Goal: Browse casually

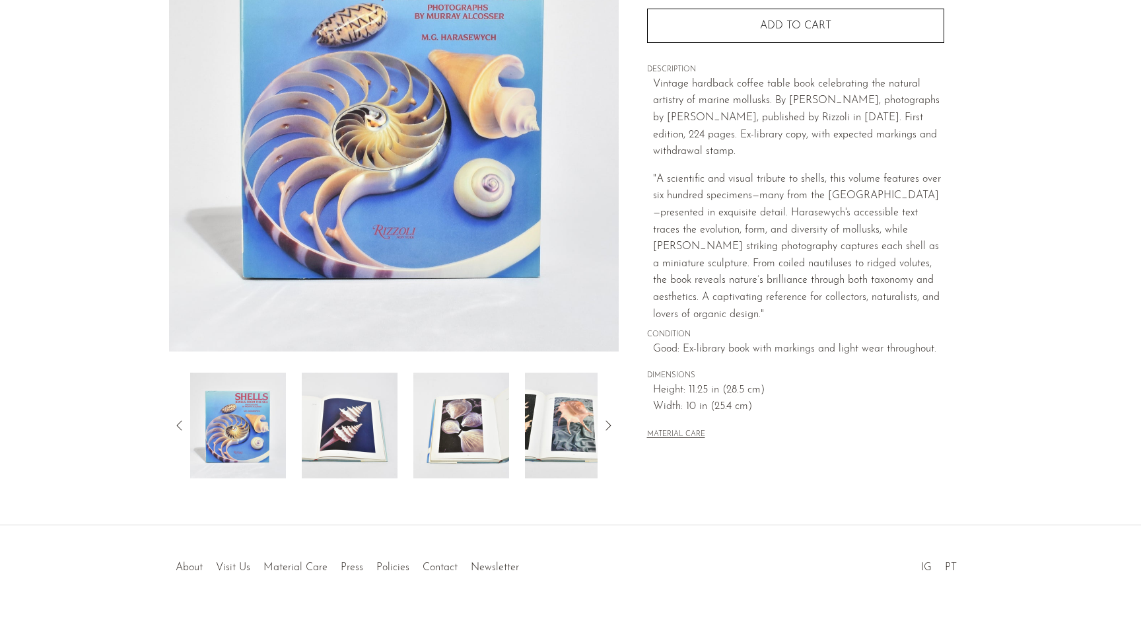
click at [350, 465] on img at bounding box center [350, 426] width 96 height 106
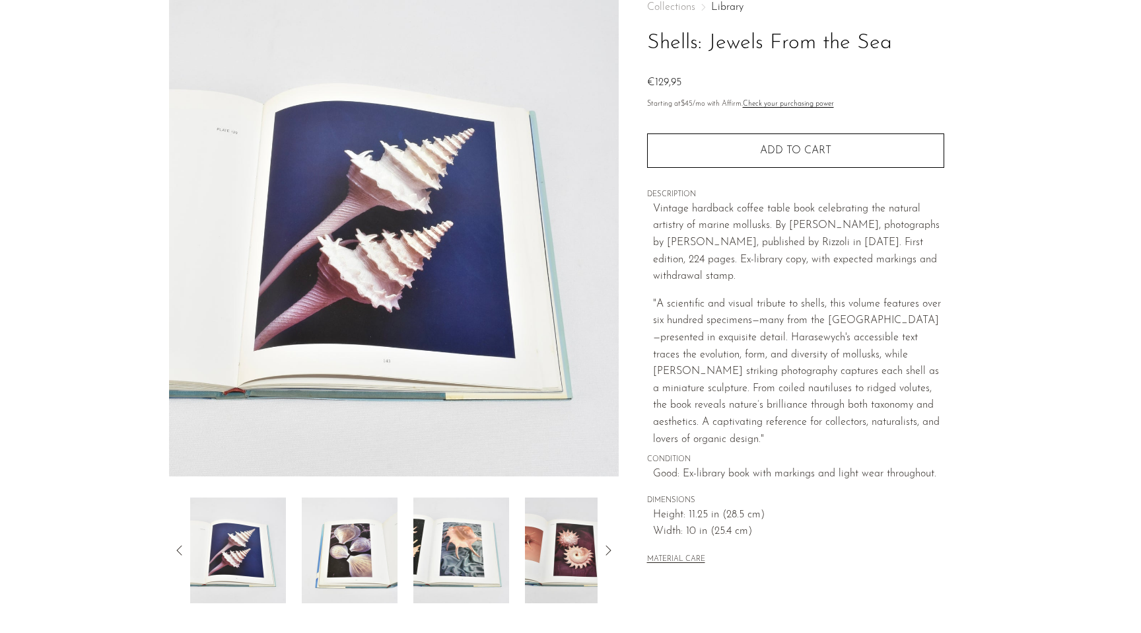
scroll to position [56, 0]
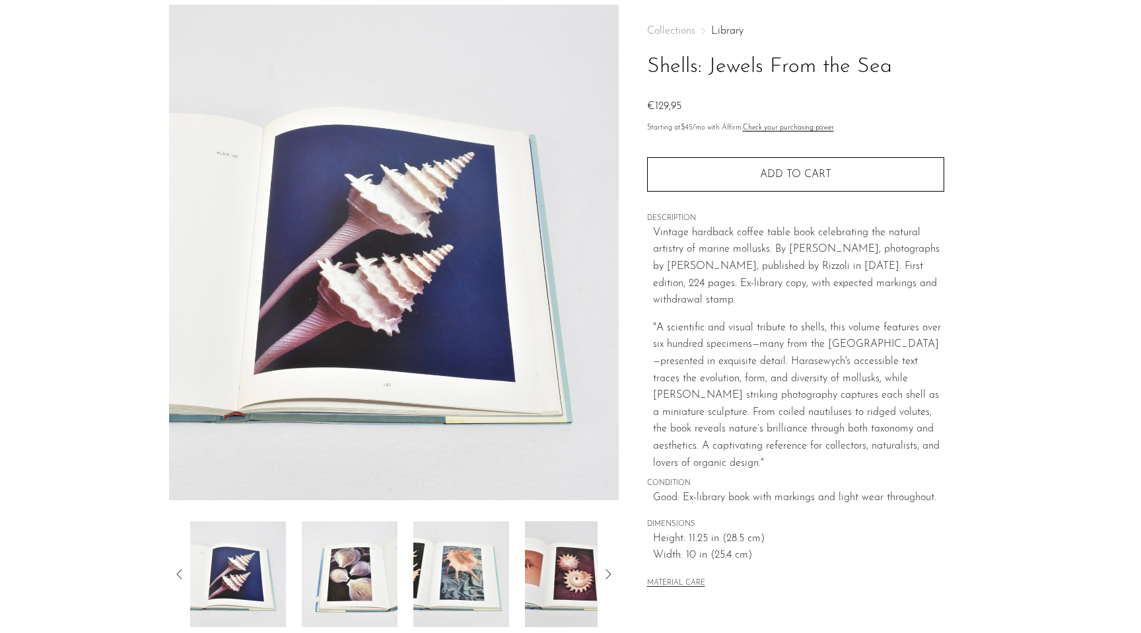
click at [351, 588] on img at bounding box center [350, 574] width 96 height 106
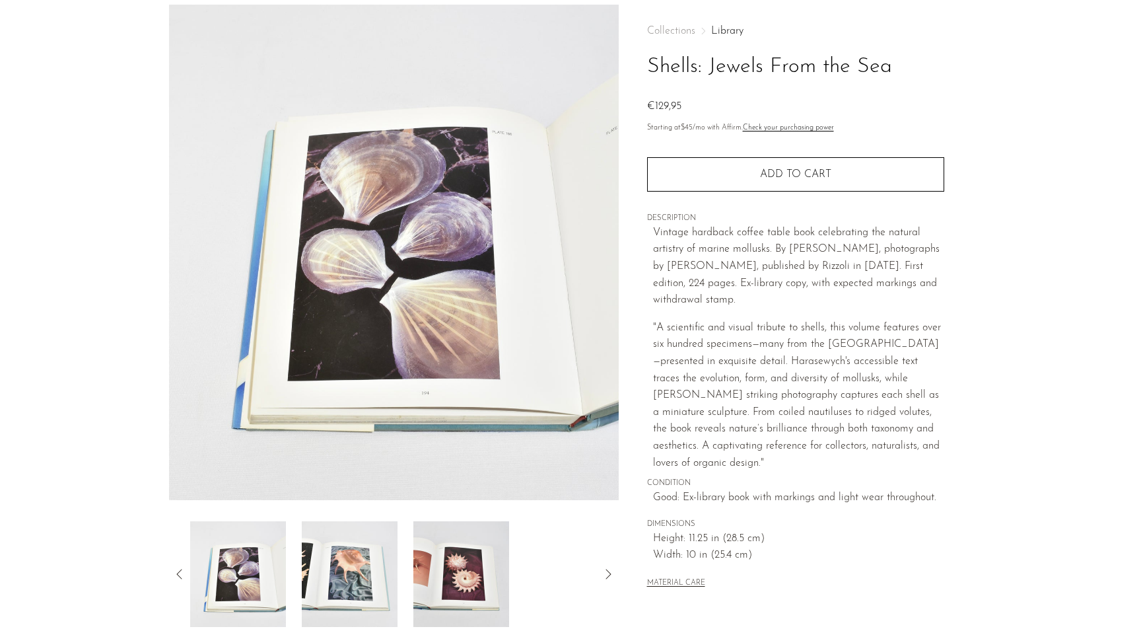
click at [351, 584] on img at bounding box center [350, 574] width 96 height 106
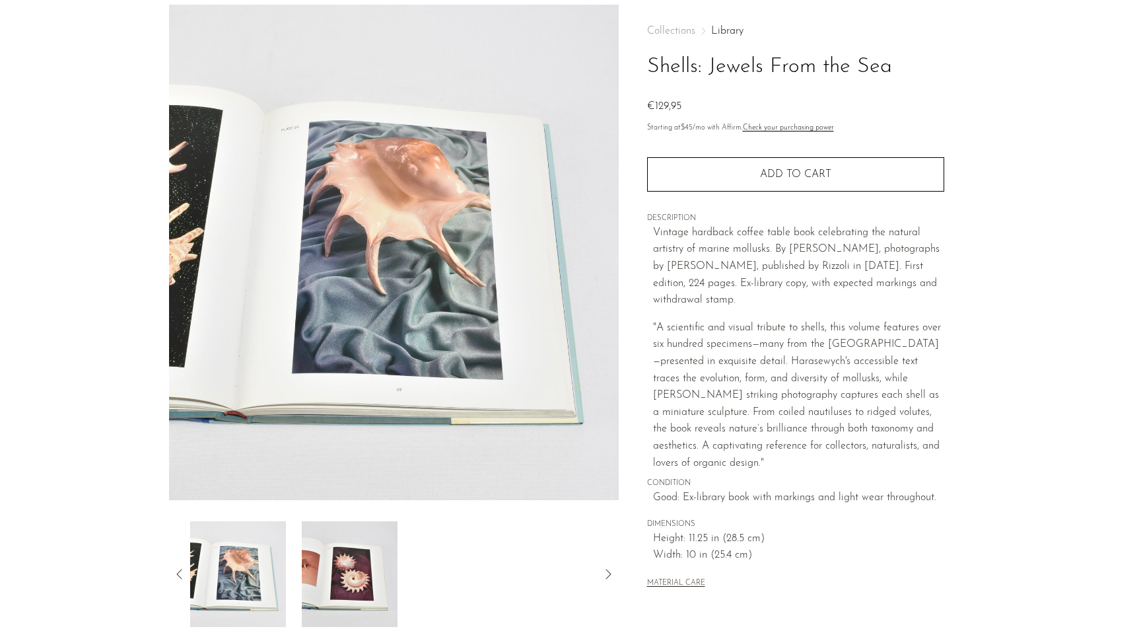
click at [351, 584] on img at bounding box center [350, 574] width 96 height 106
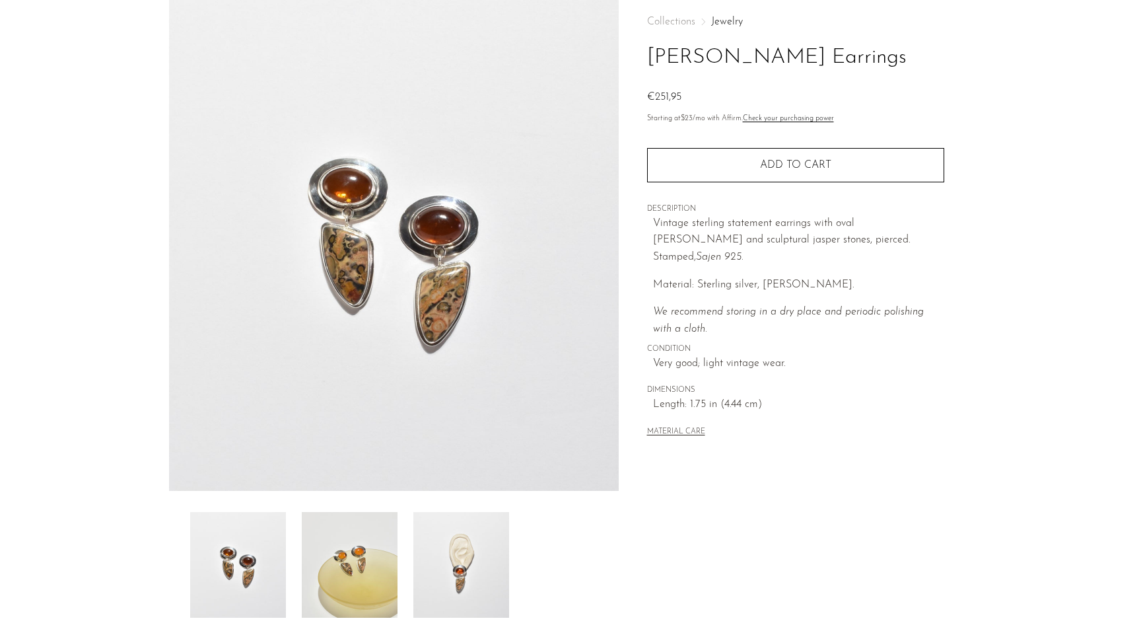
scroll to position [89, 0]
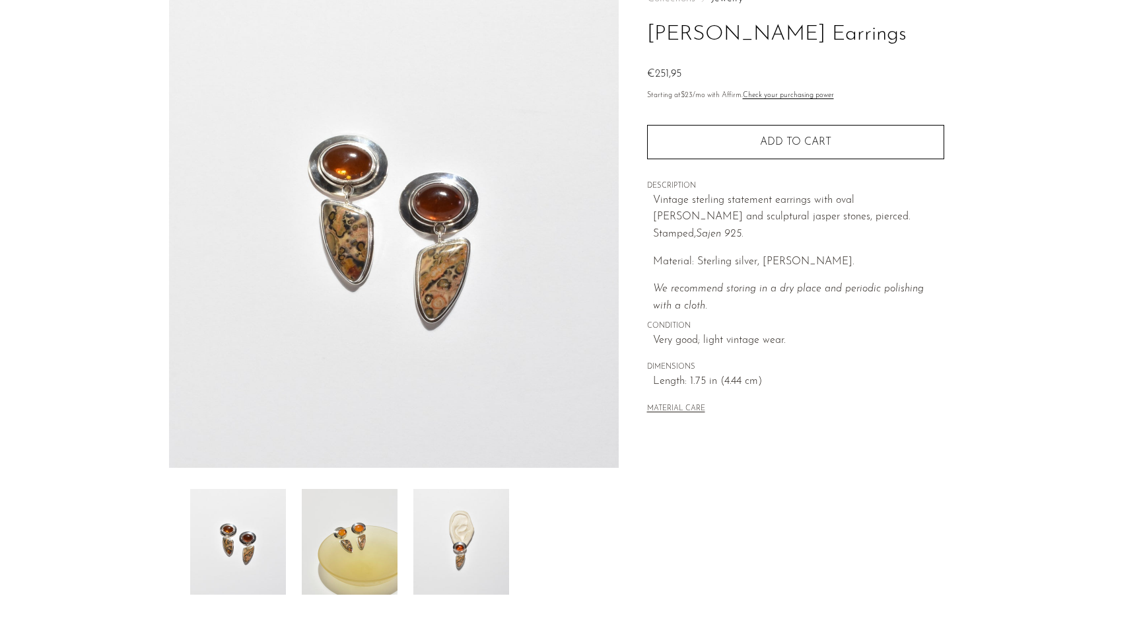
click at [439, 531] on img at bounding box center [461, 542] width 96 height 106
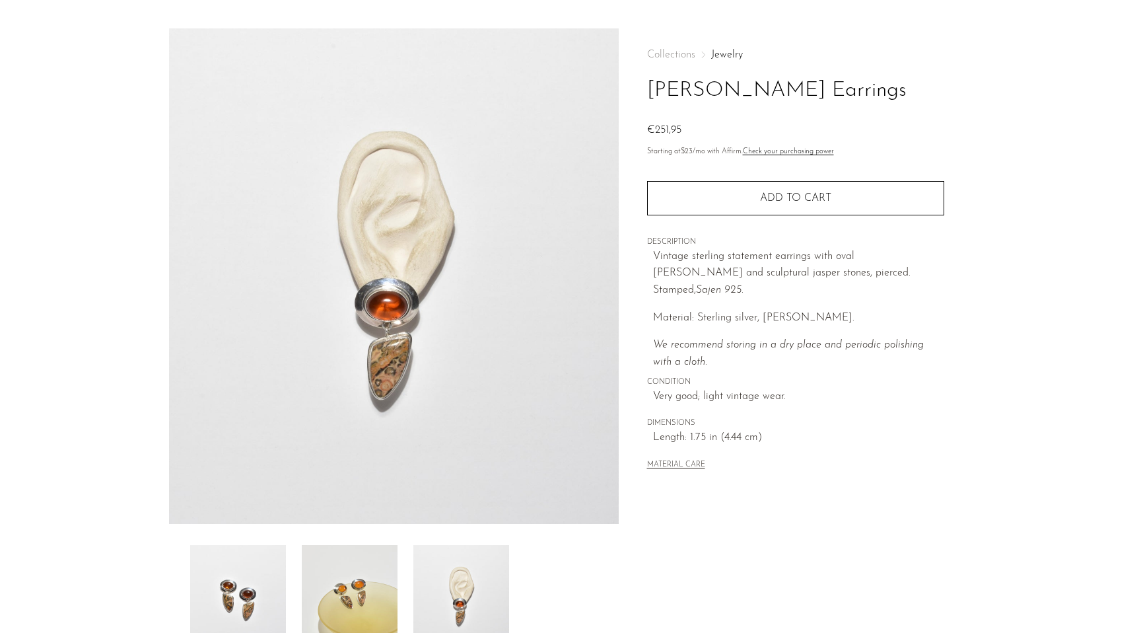
scroll to position [0, 0]
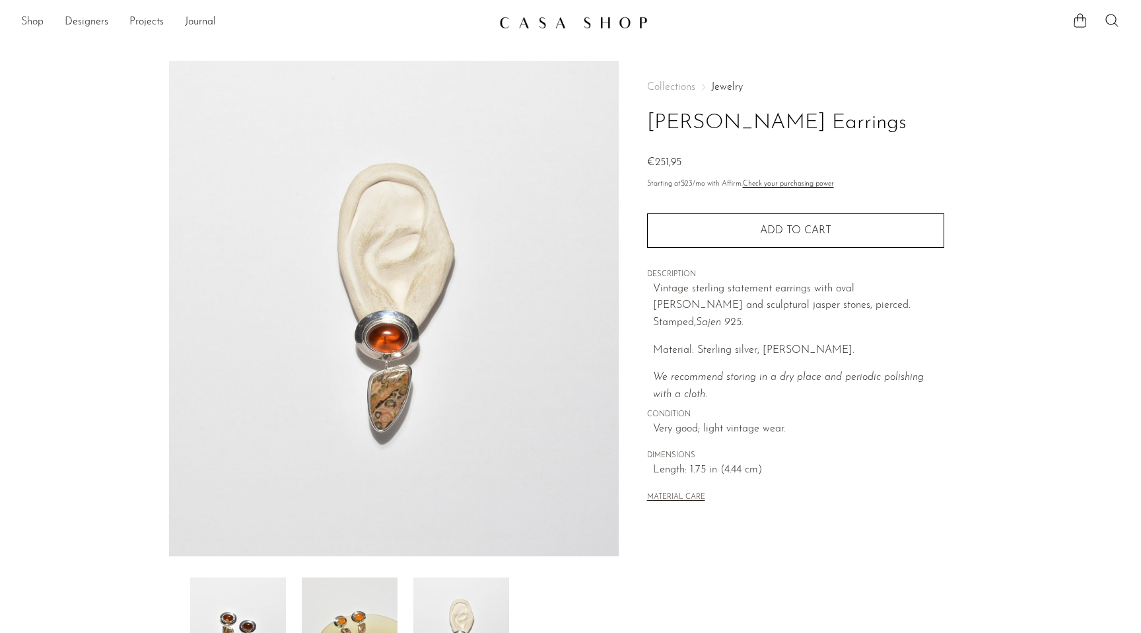
click at [31, 21] on link "Shop" at bounding box center [32, 22] width 22 height 17
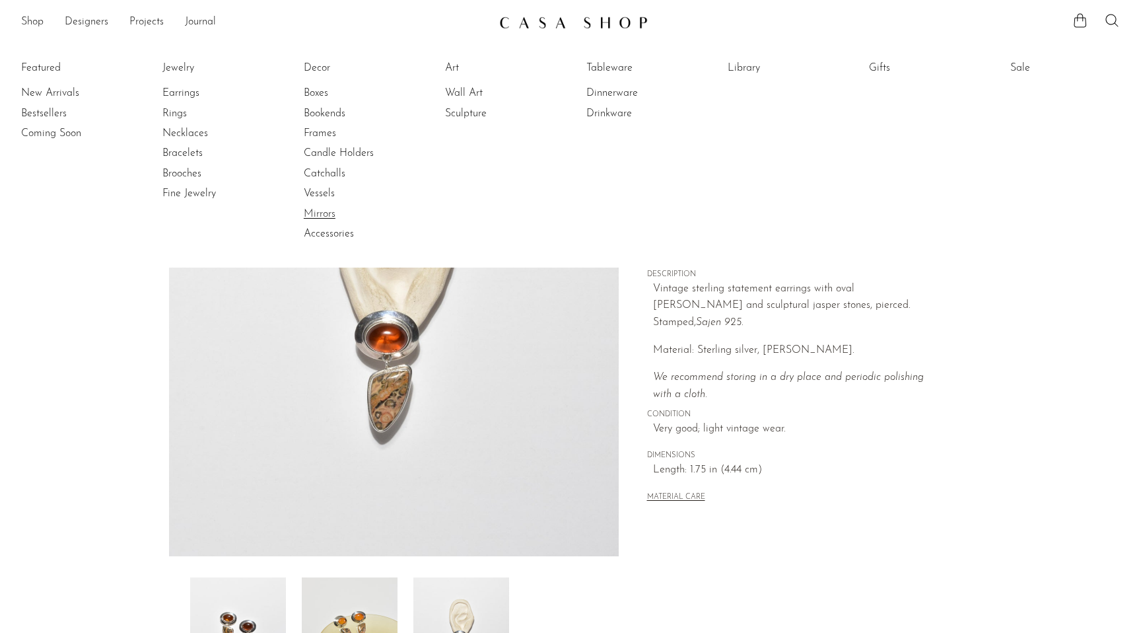
click at [324, 212] on link "Mirrors" at bounding box center [353, 214] width 99 height 15
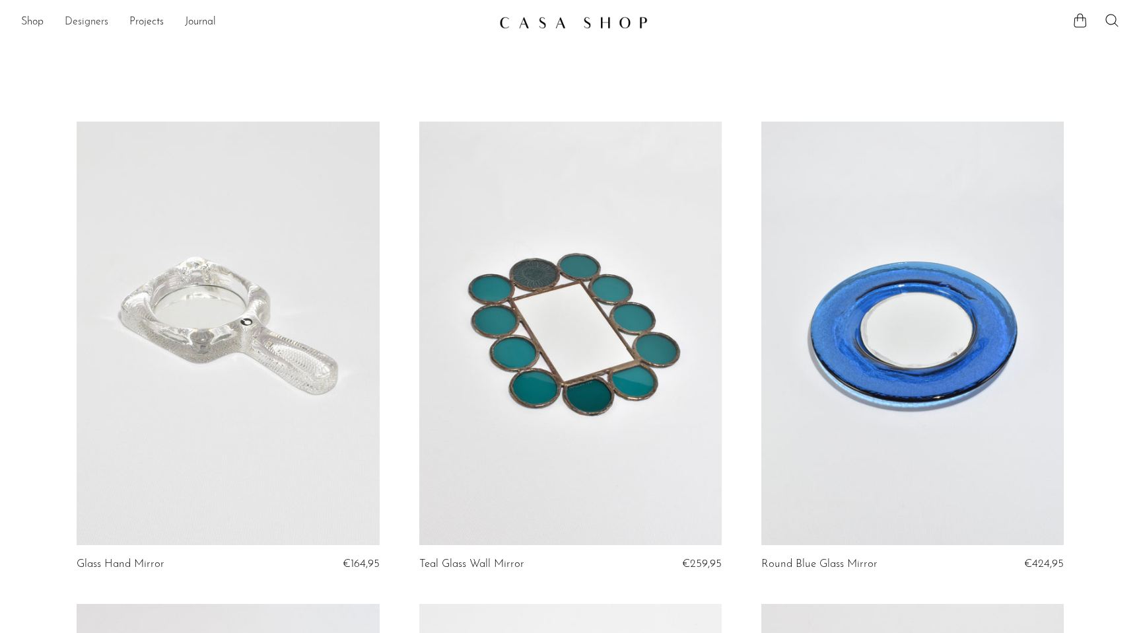
click at [94, 21] on link "Designers" at bounding box center [87, 22] width 44 height 17
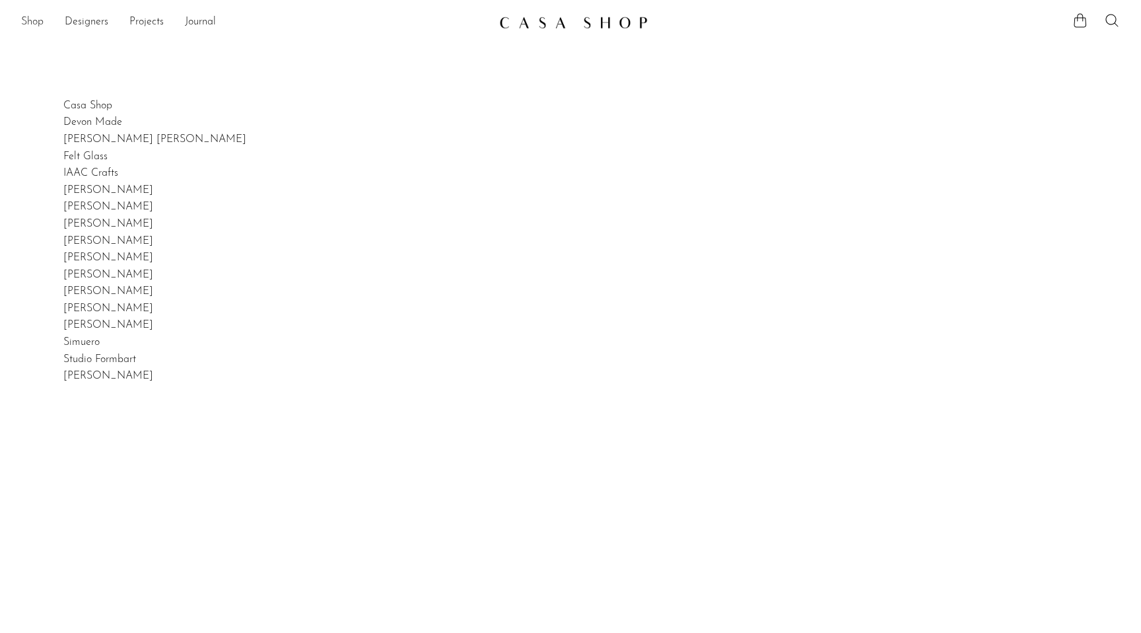
click at [30, 22] on link "Shop" at bounding box center [32, 22] width 22 height 17
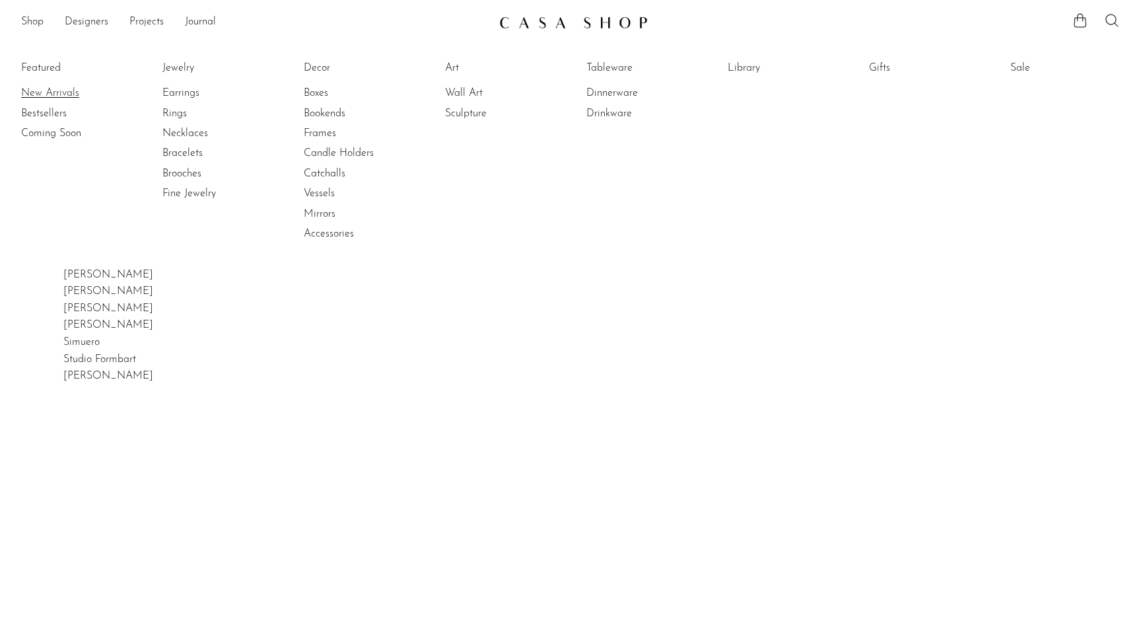
click at [52, 94] on link "New Arrivals" at bounding box center [70, 93] width 99 height 15
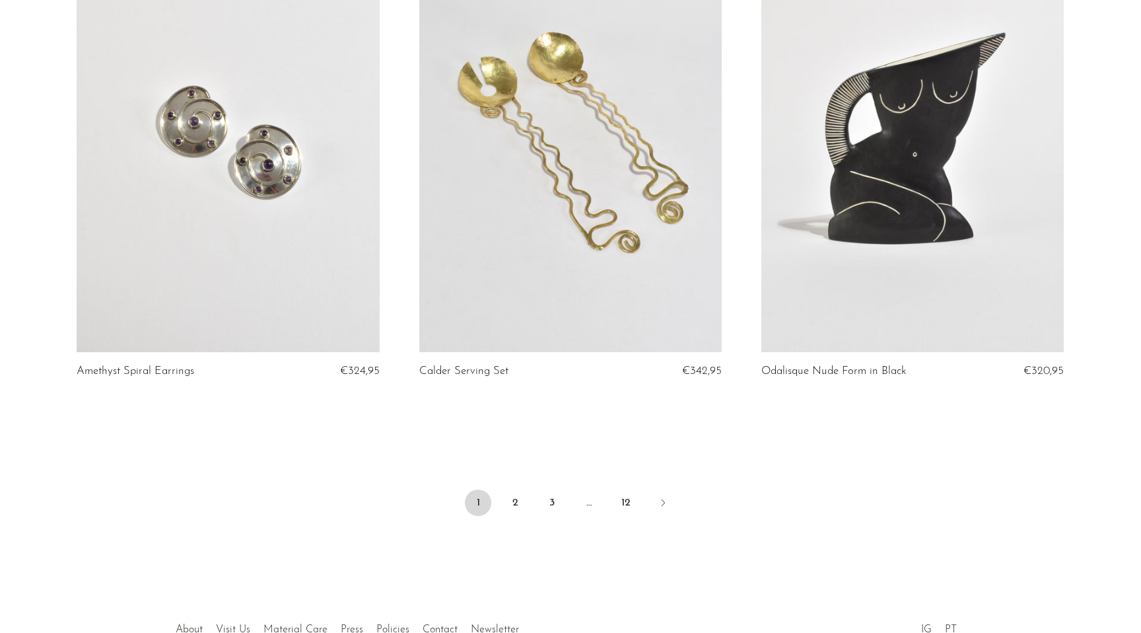
scroll to position [5595, 0]
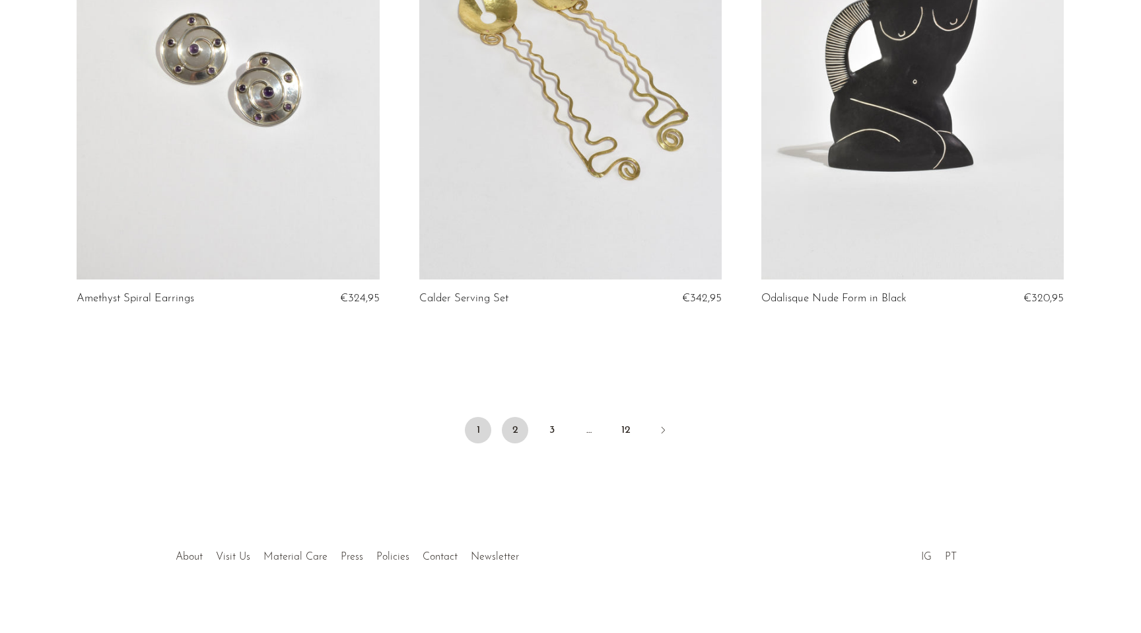
click at [519, 419] on link "2" at bounding box center [515, 430] width 26 height 26
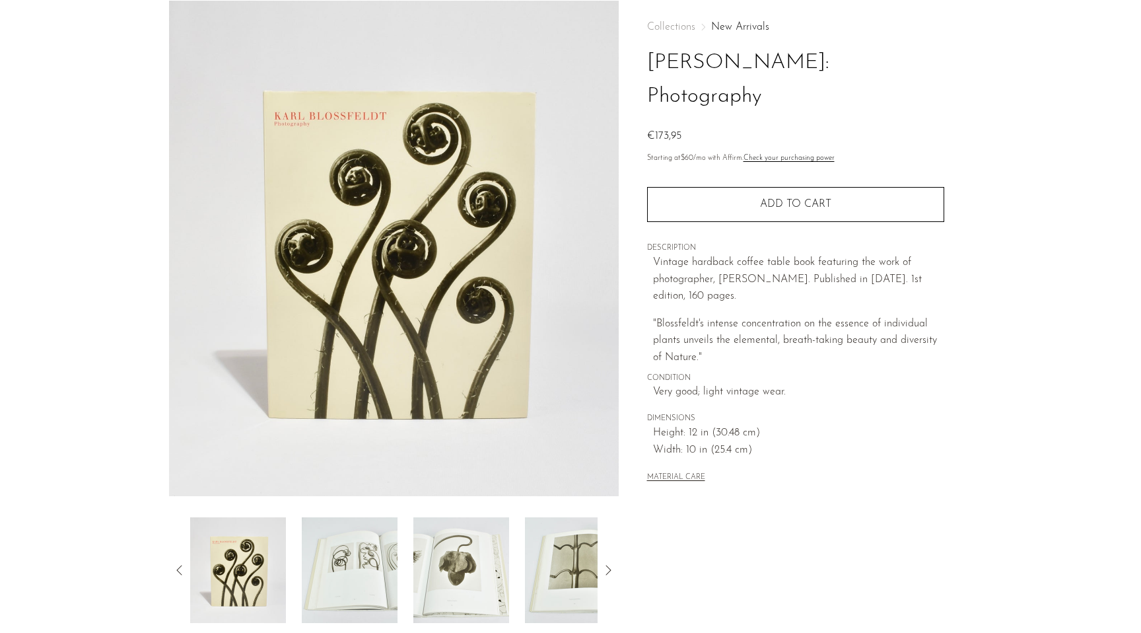
scroll to position [86, 0]
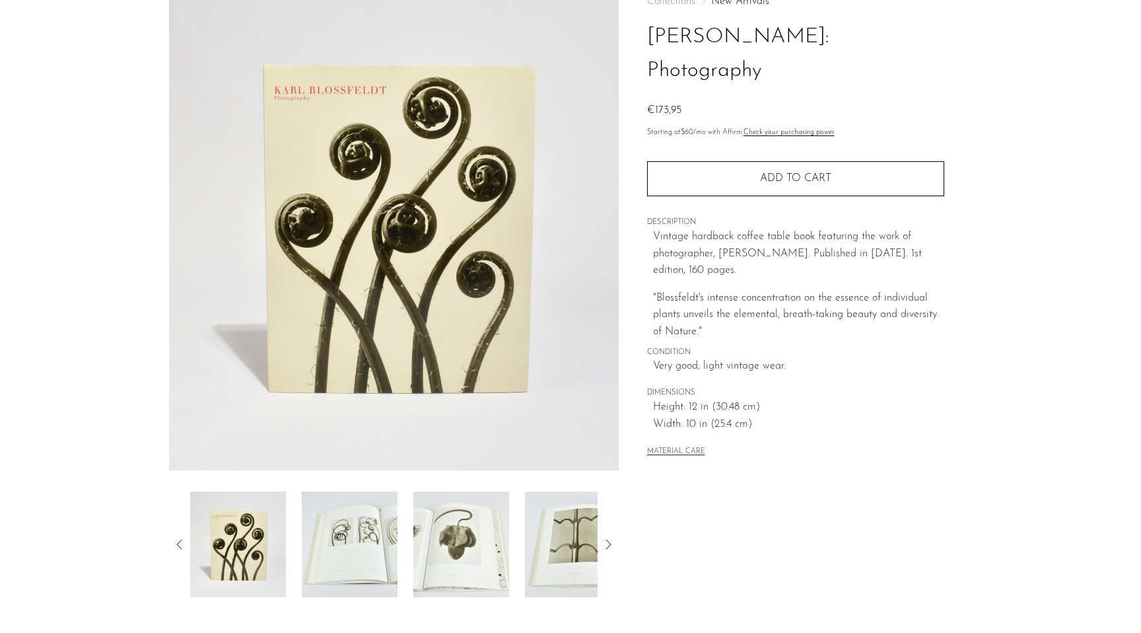
click at [360, 553] on img at bounding box center [350, 544] width 96 height 106
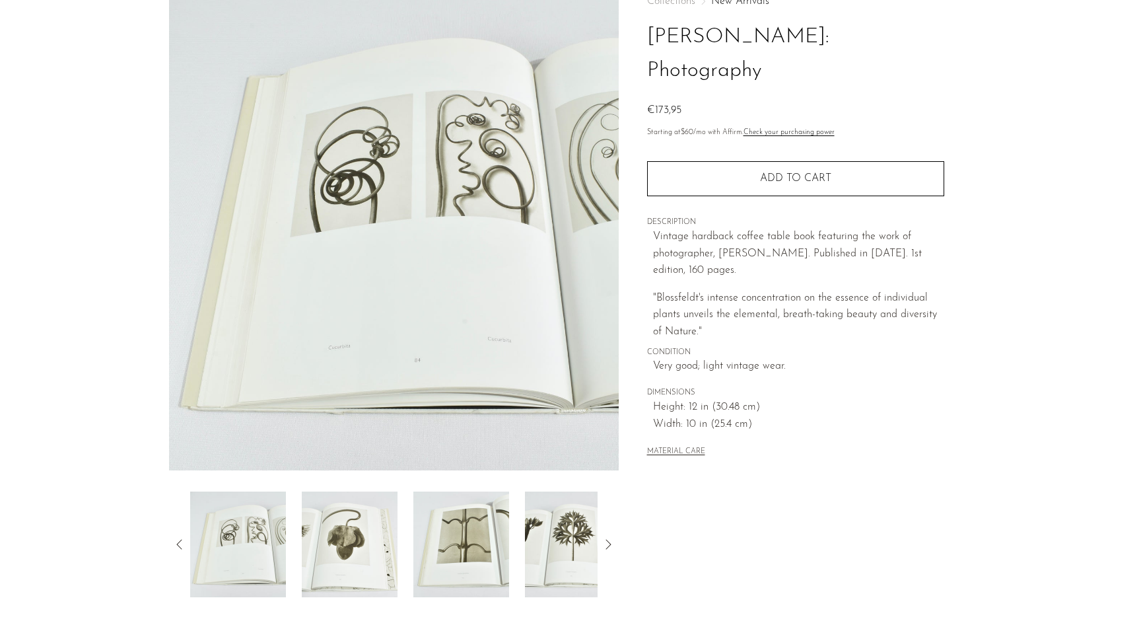
click at [348, 563] on img at bounding box center [350, 544] width 96 height 106
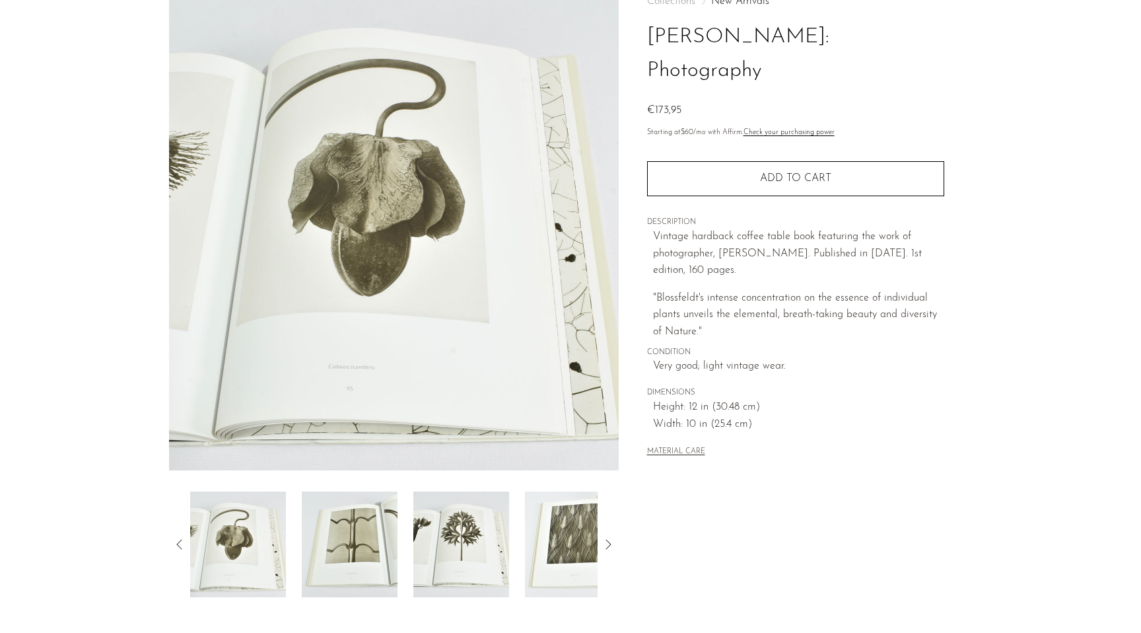
click at [355, 549] on img at bounding box center [350, 544] width 96 height 106
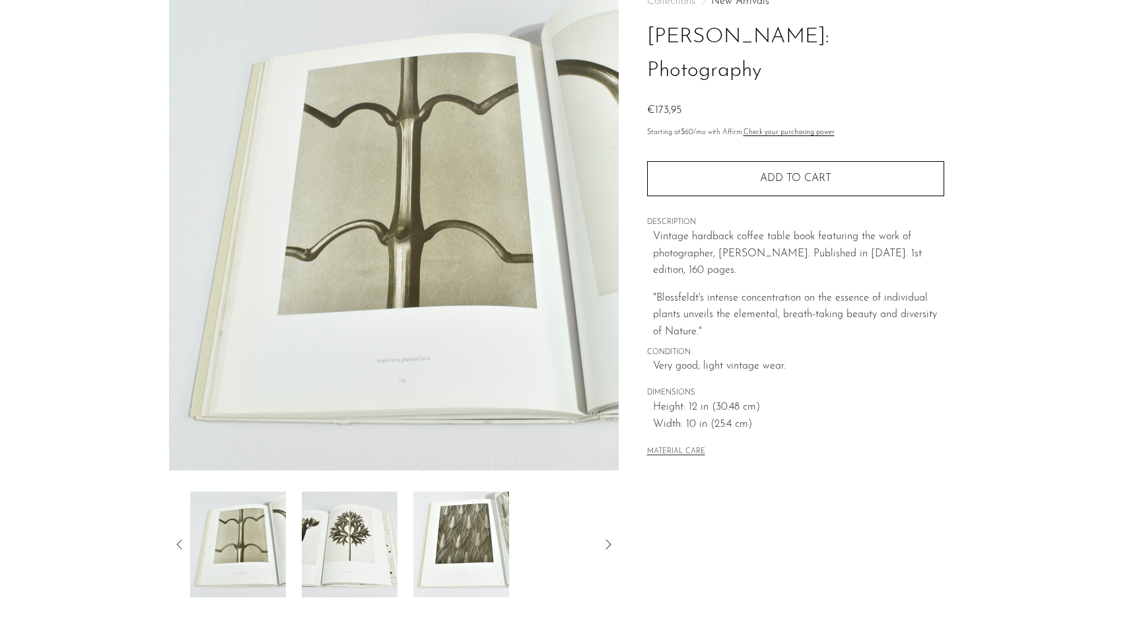
click at [355, 549] on img at bounding box center [350, 544] width 96 height 106
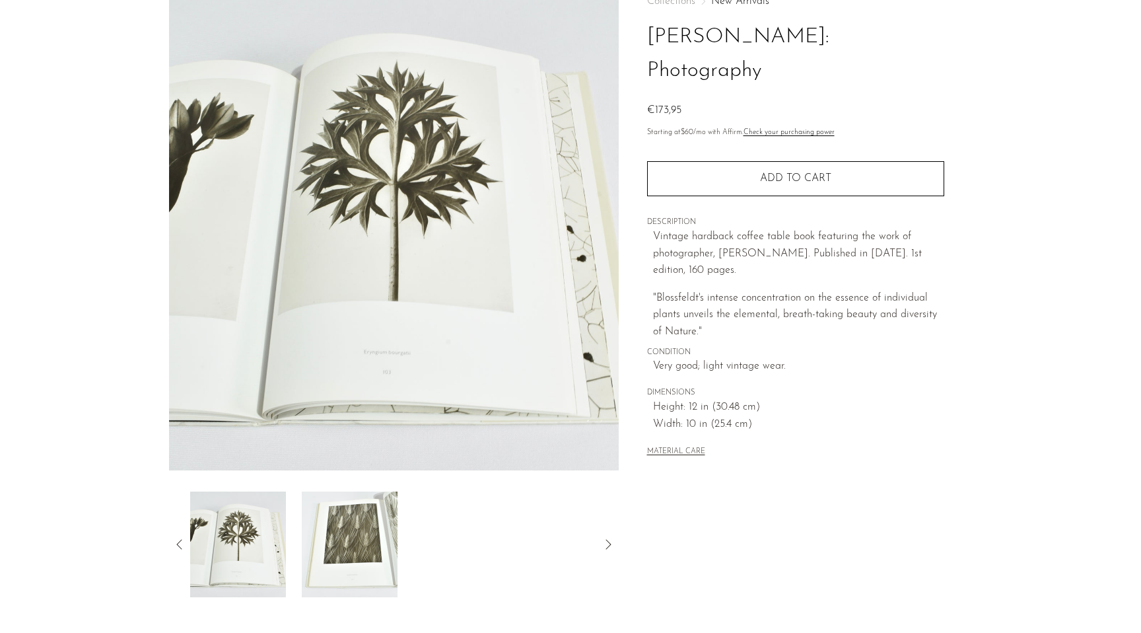
click at [355, 549] on img at bounding box center [350, 544] width 96 height 106
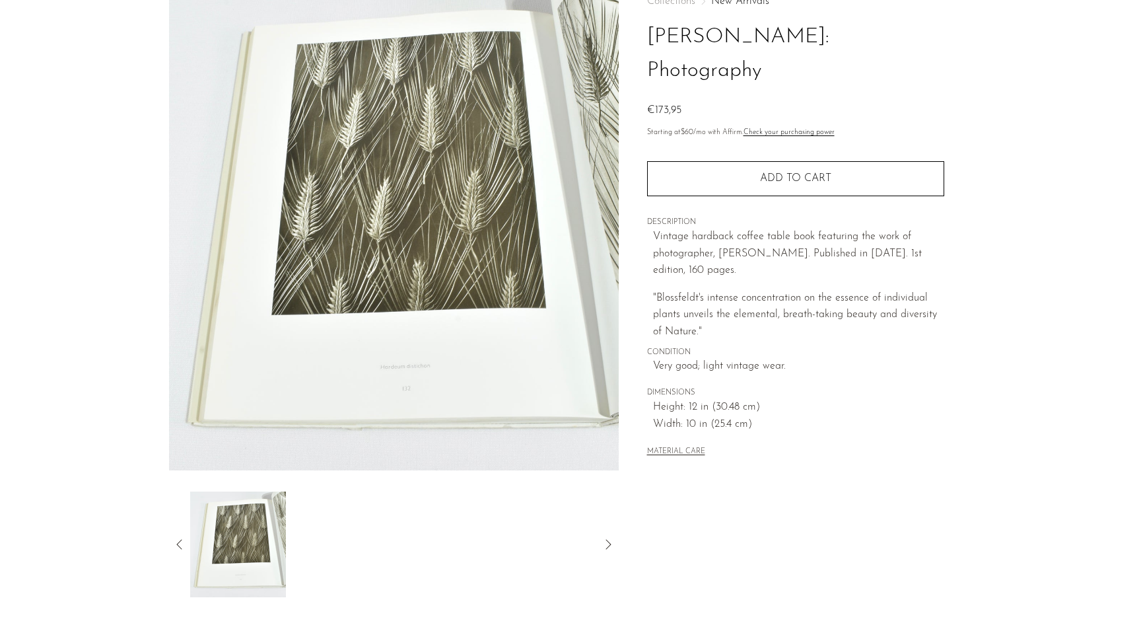
scroll to position [0, 0]
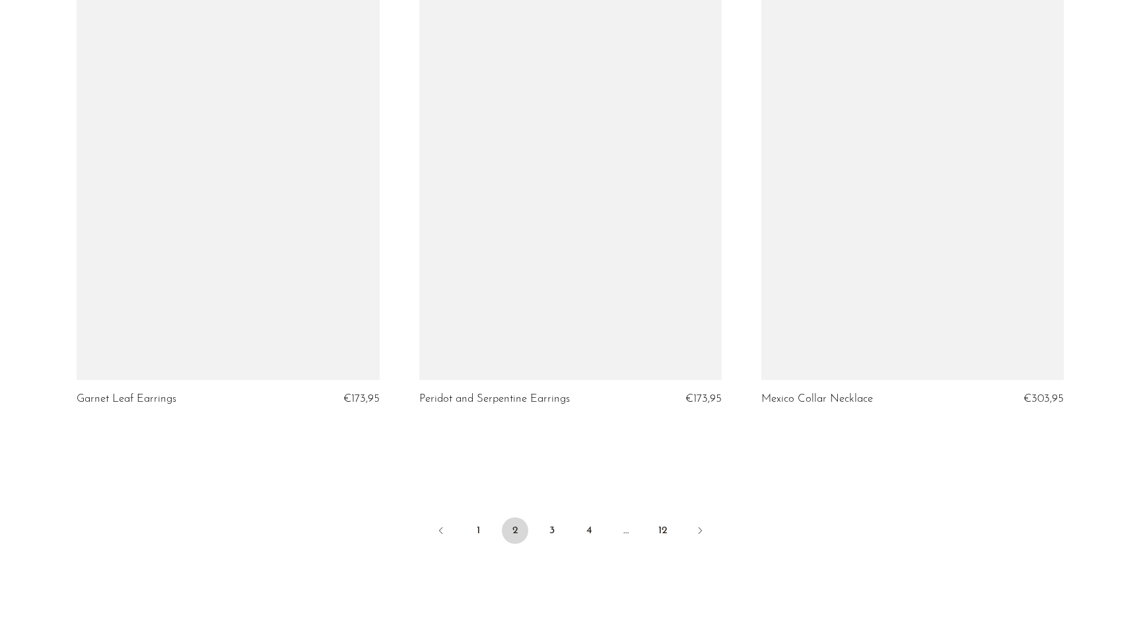
scroll to position [5583, 0]
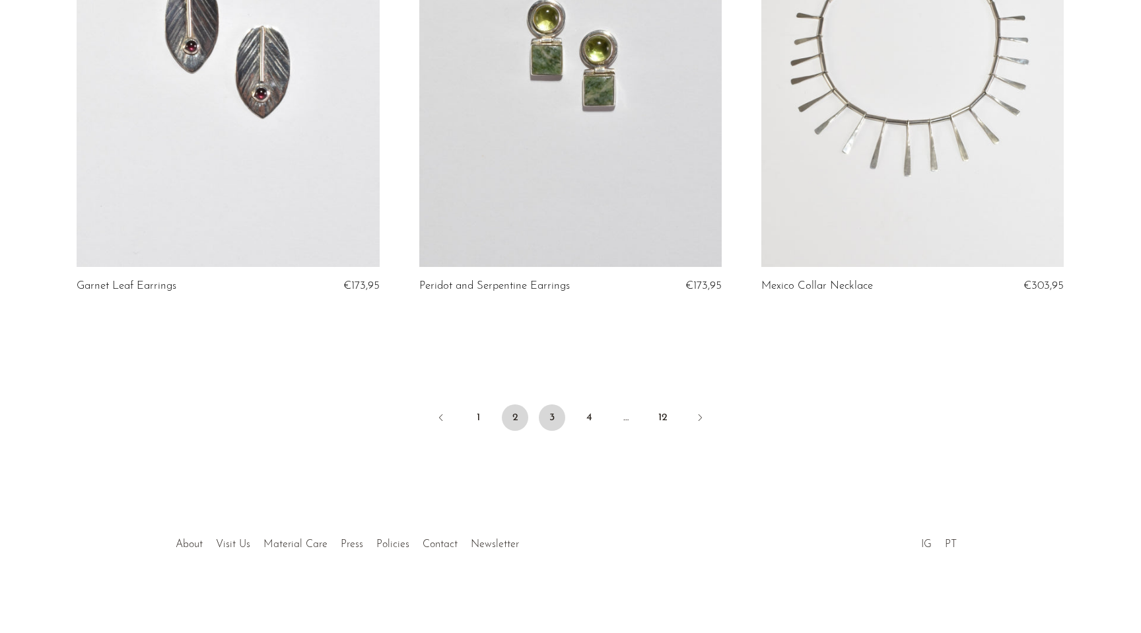
click at [555, 419] on link "3" at bounding box center [552, 417] width 26 height 26
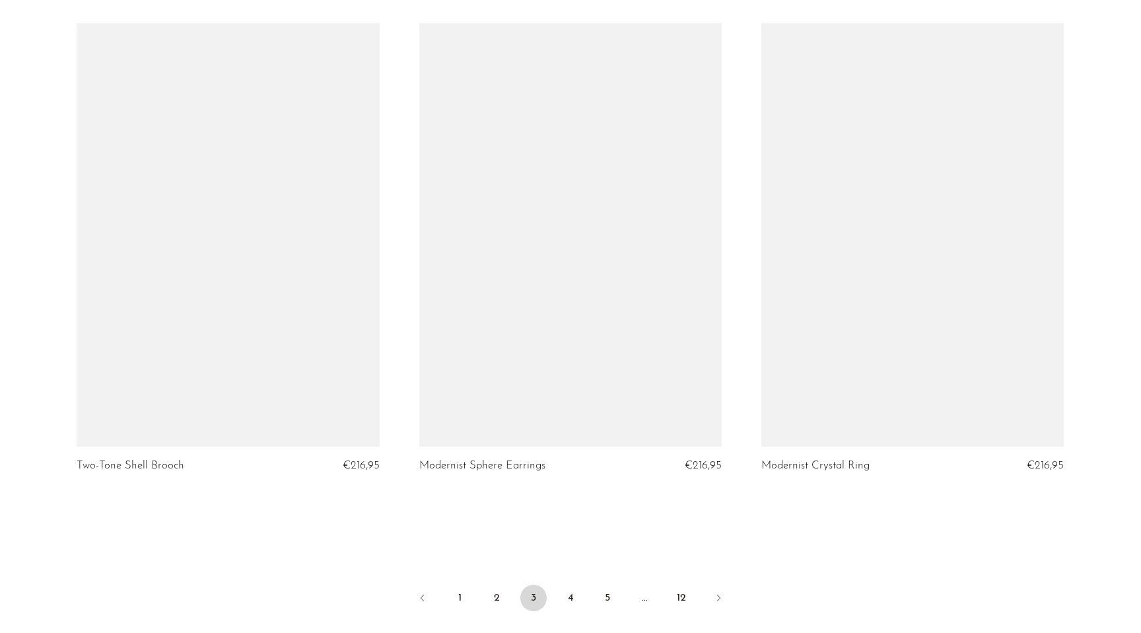
scroll to position [5521, 0]
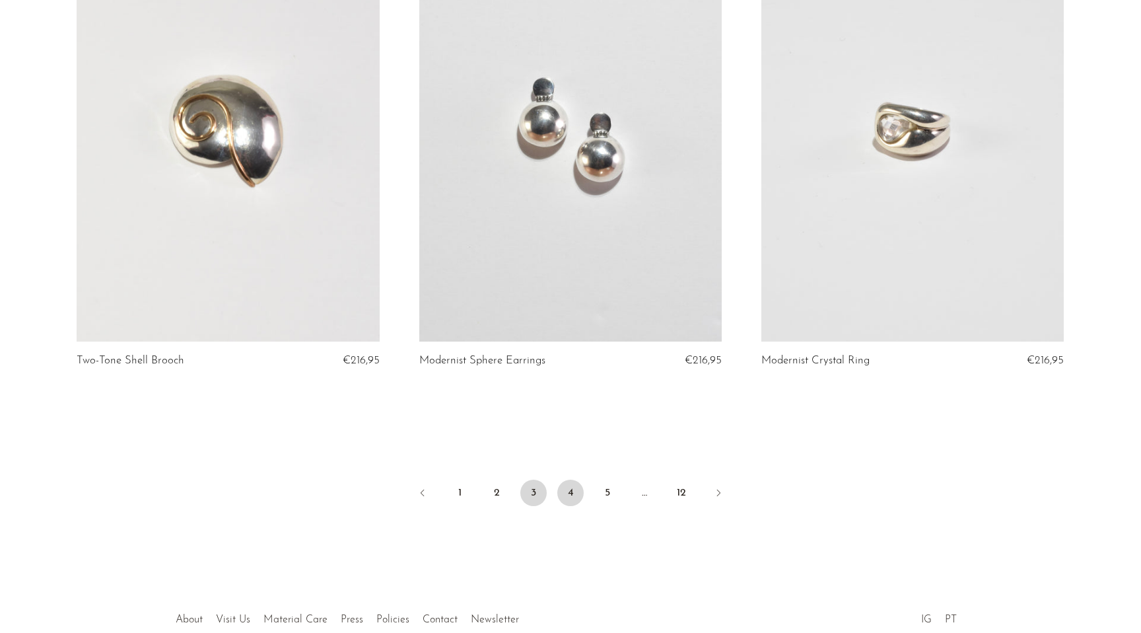
click at [560, 487] on link "4" at bounding box center [570, 493] width 26 height 26
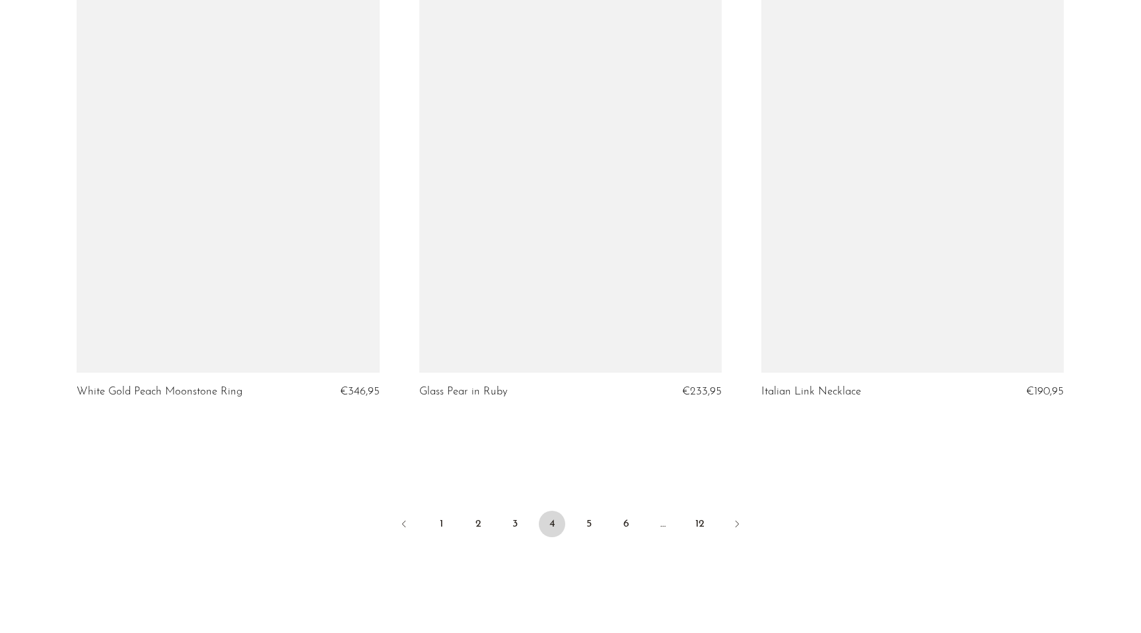
scroll to position [5495, 0]
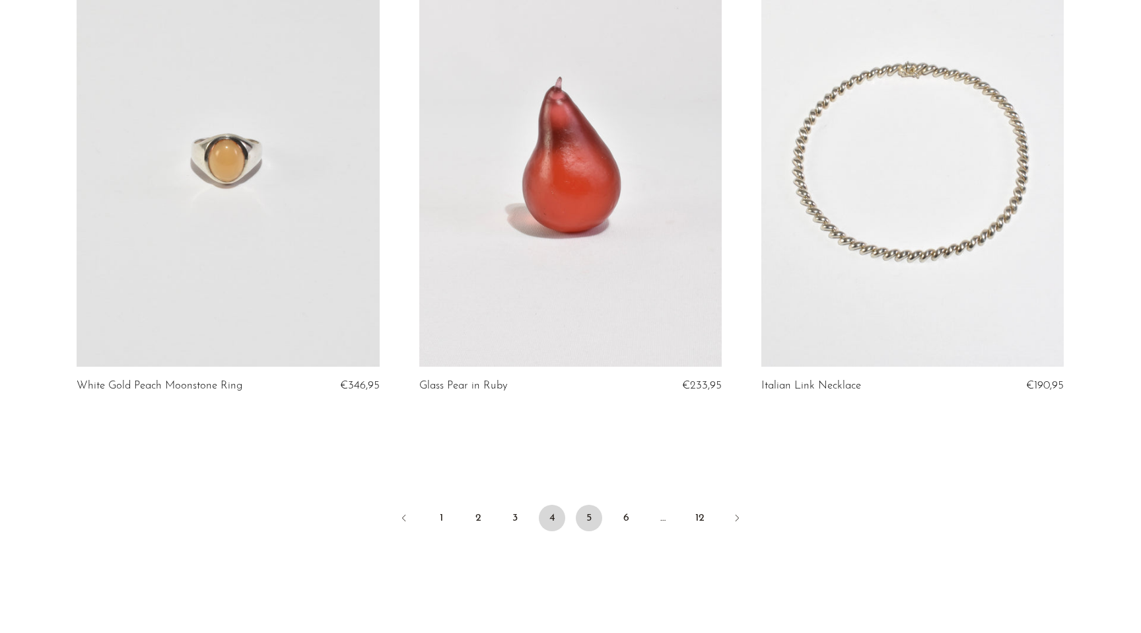
click at [595, 505] on link "5" at bounding box center [589, 518] width 26 height 26
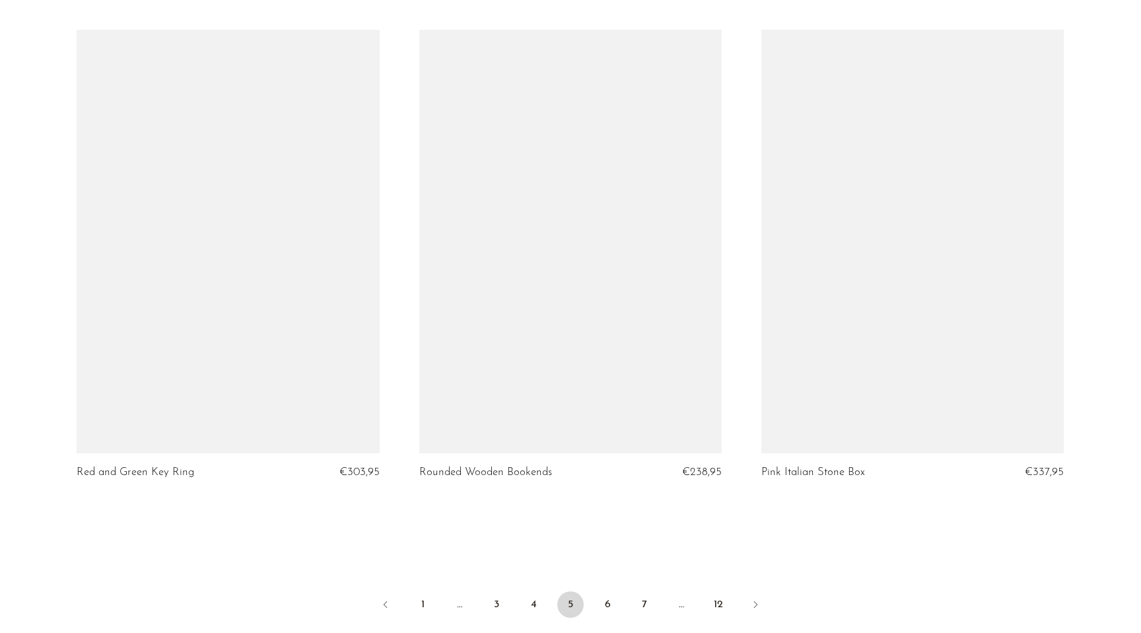
scroll to position [5440, 0]
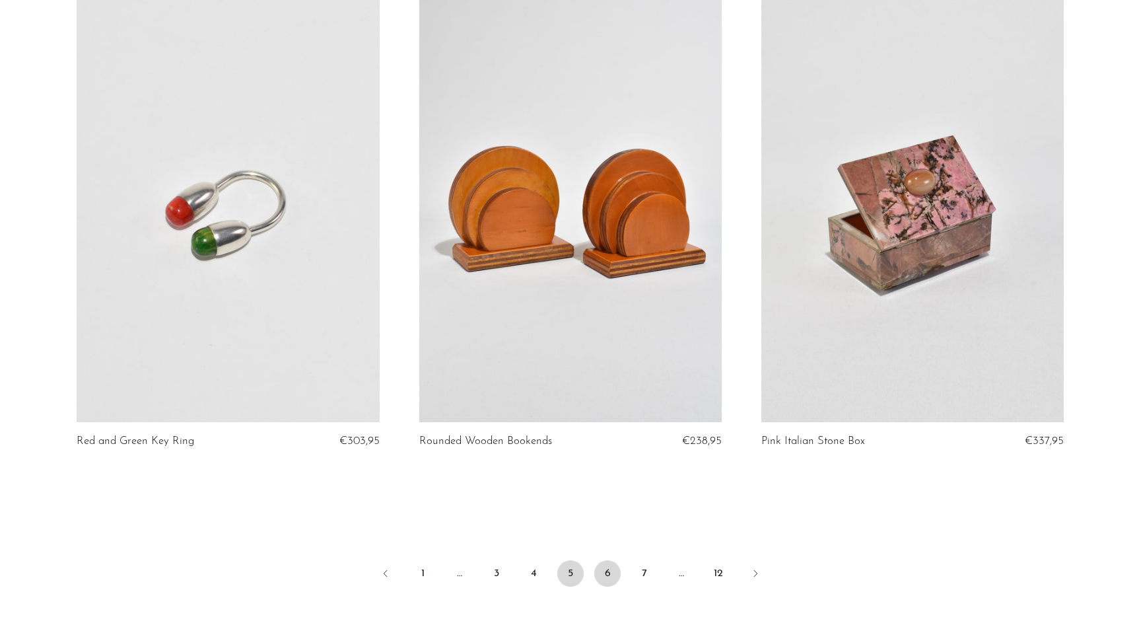
click at [601, 581] on link "6" at bounding box center [607, 573] width 26 height 26
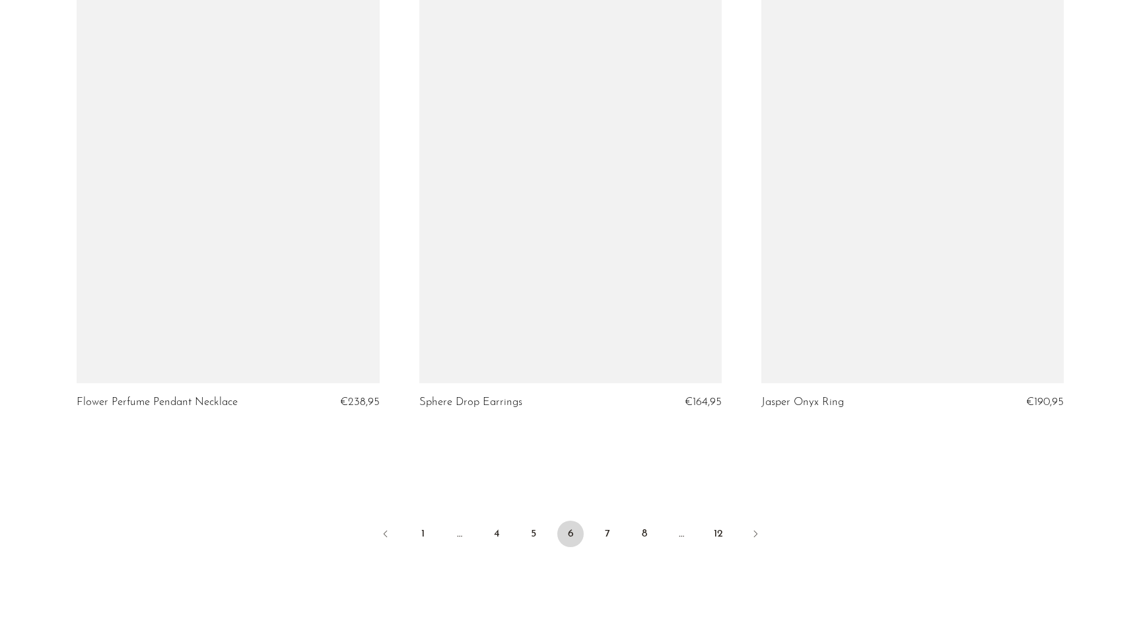
scroll to position [5511, 0]
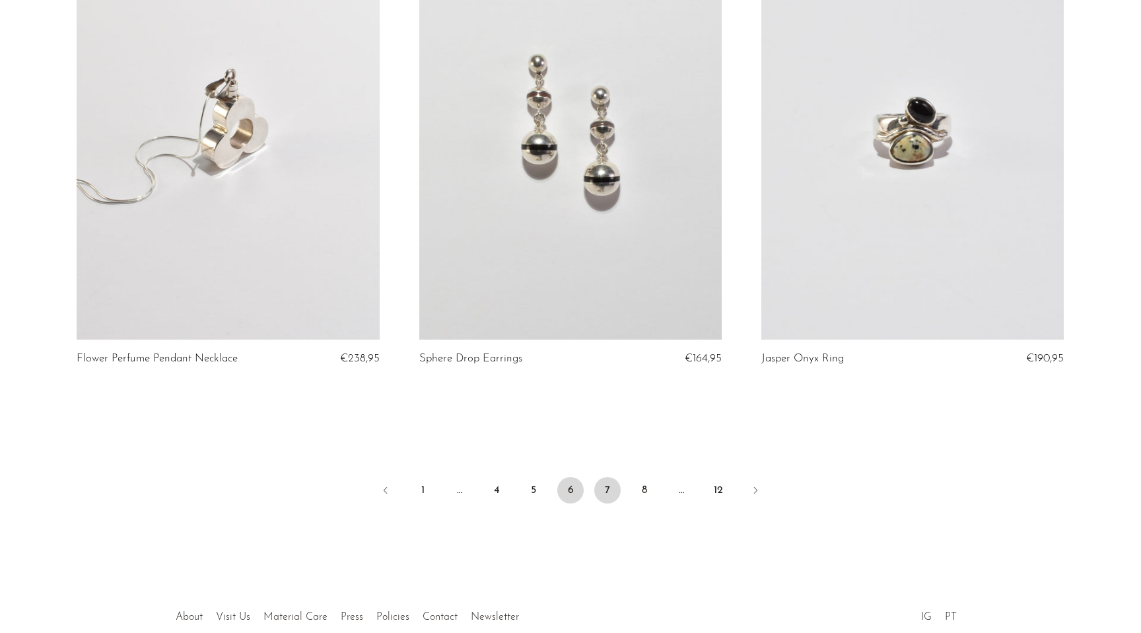
click at [607, 491] on link "7" at bounding box center [607, 490] width 26 height 26
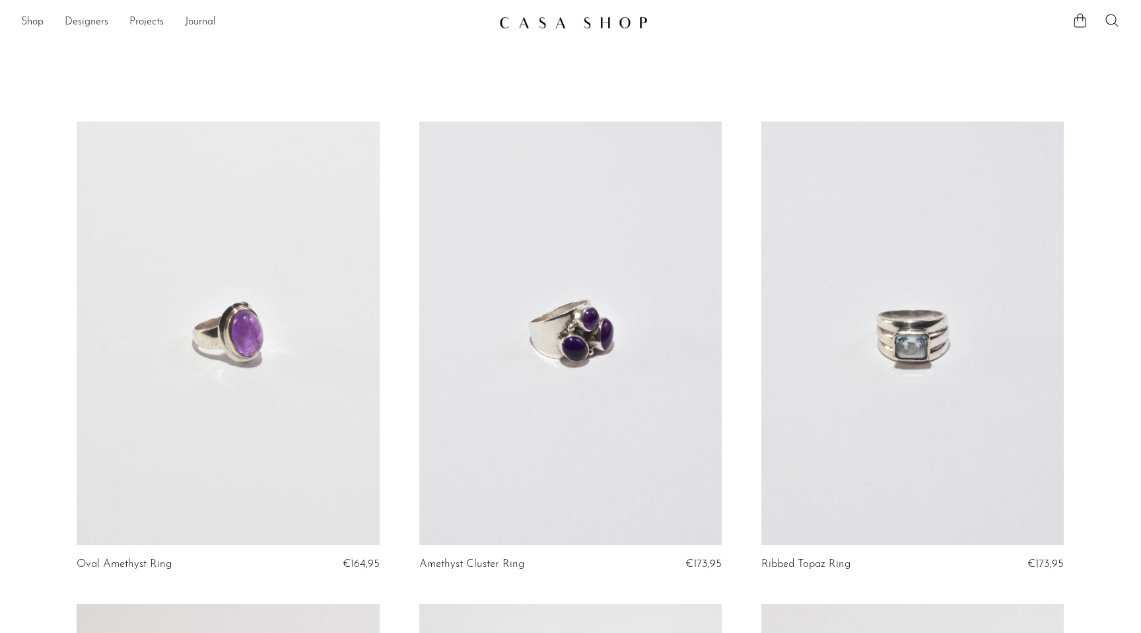
click at [47, 24] on ul "Shop Featured New Arrivals Bestsellers Coming Soon Jewelry Jewelry All Earrings…" at bounding box center [255, 22] width 468 height 22
click at [33, 24] on link "Shop" at bounding box center [32, 22] width 22 height 17
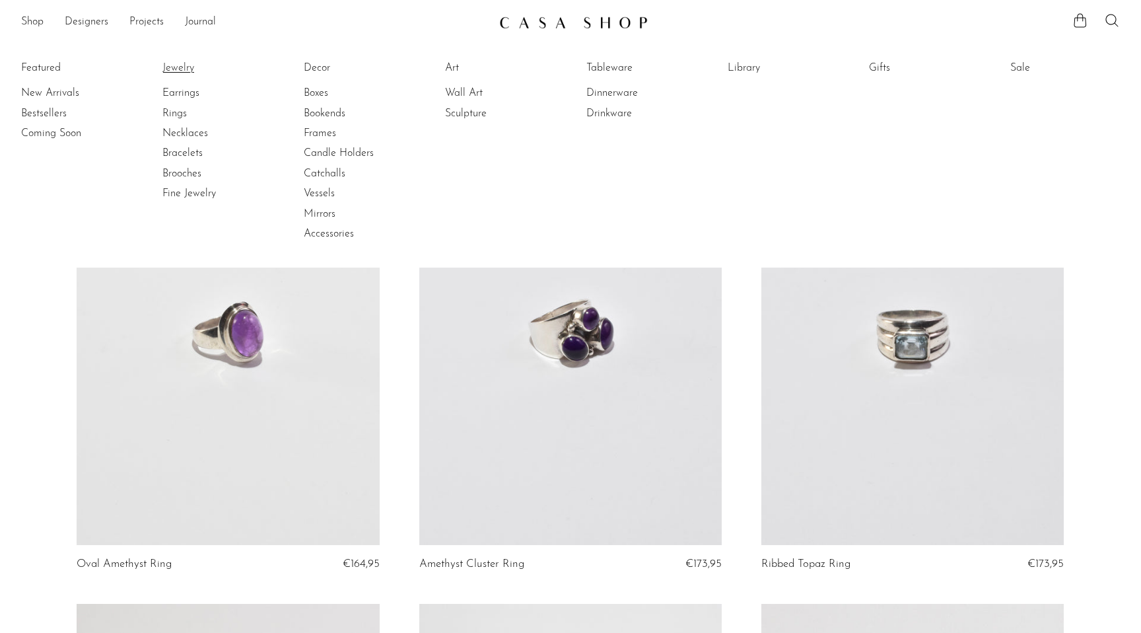
click at [178, 63] on link "Jewelry" at bounding box center [211, 68] width 99 height 15
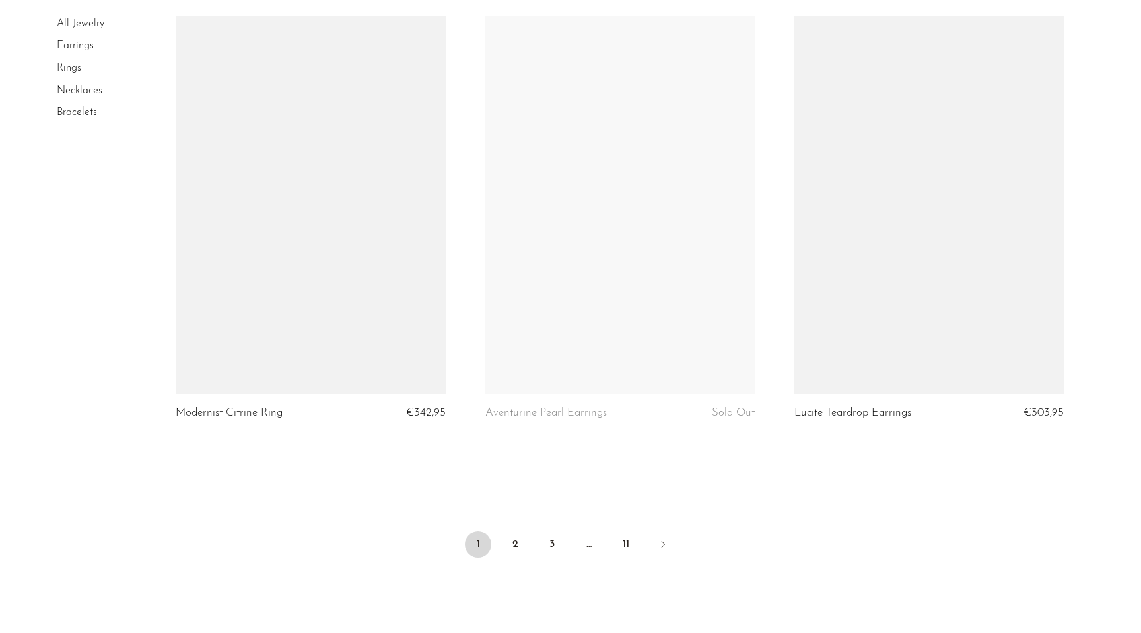
scroll to position [4912, 0]
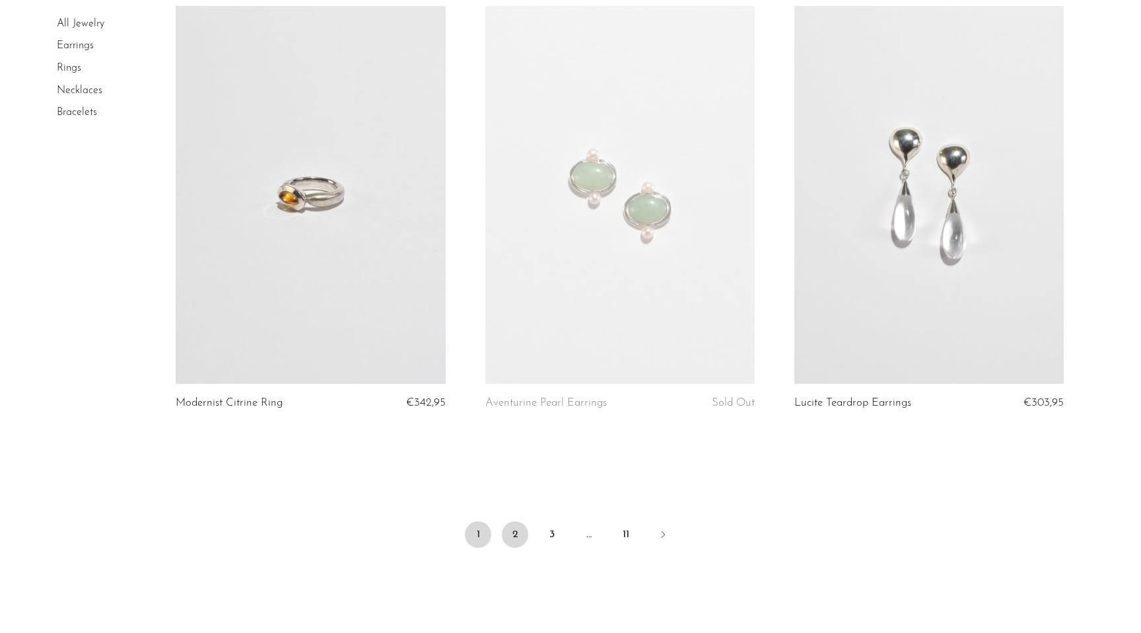
click at [516, 532] on link "2" at bounding box center [515, 534] width 26 height 26
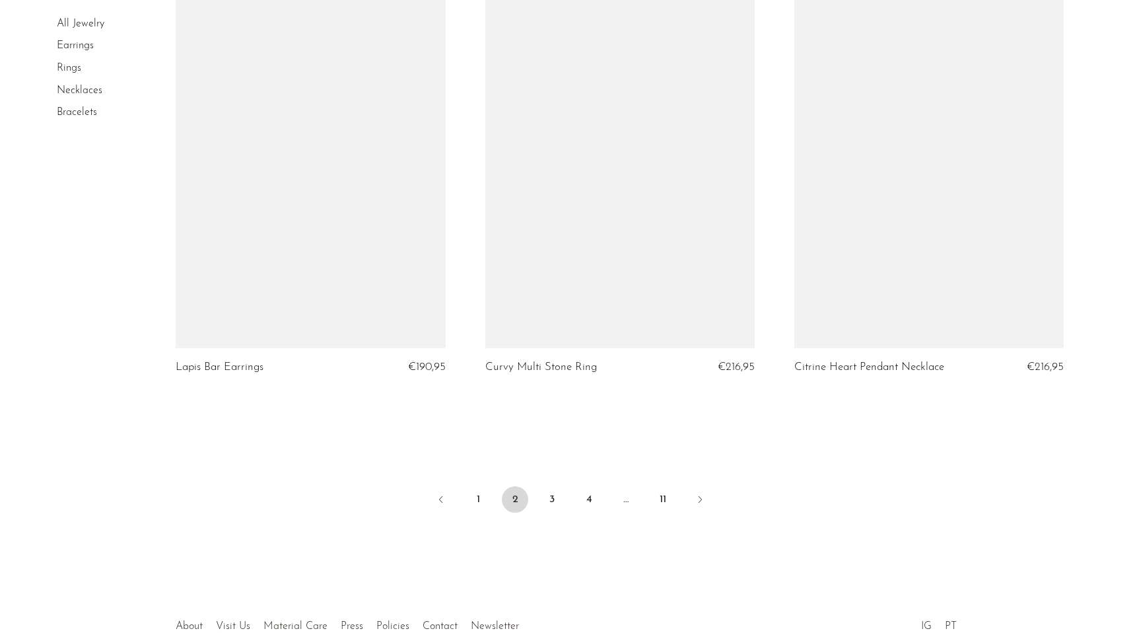
scroll to position [4967, 0]
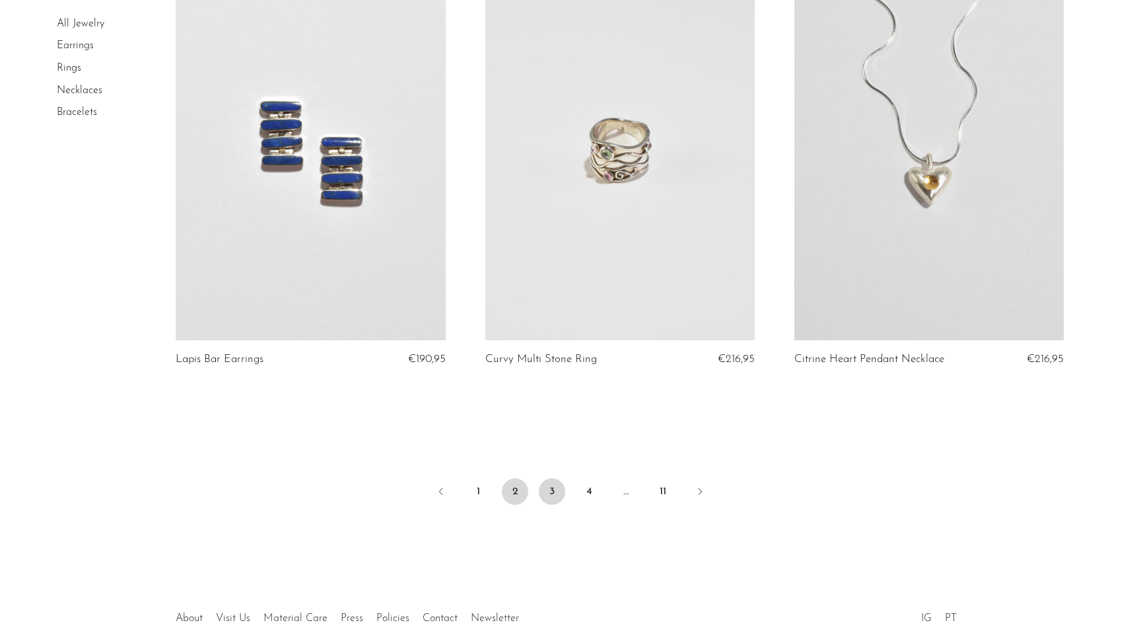
click at [560, 493] on link "3" at bounding box center [552, 491] width 26 height 26
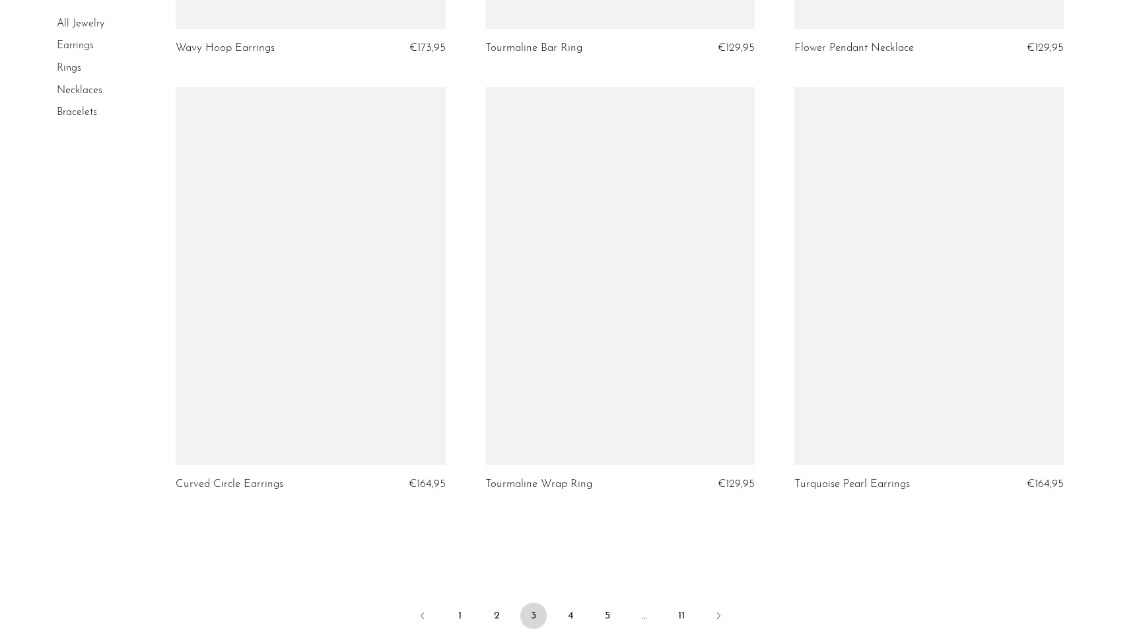
scroll to position [4872, 0]
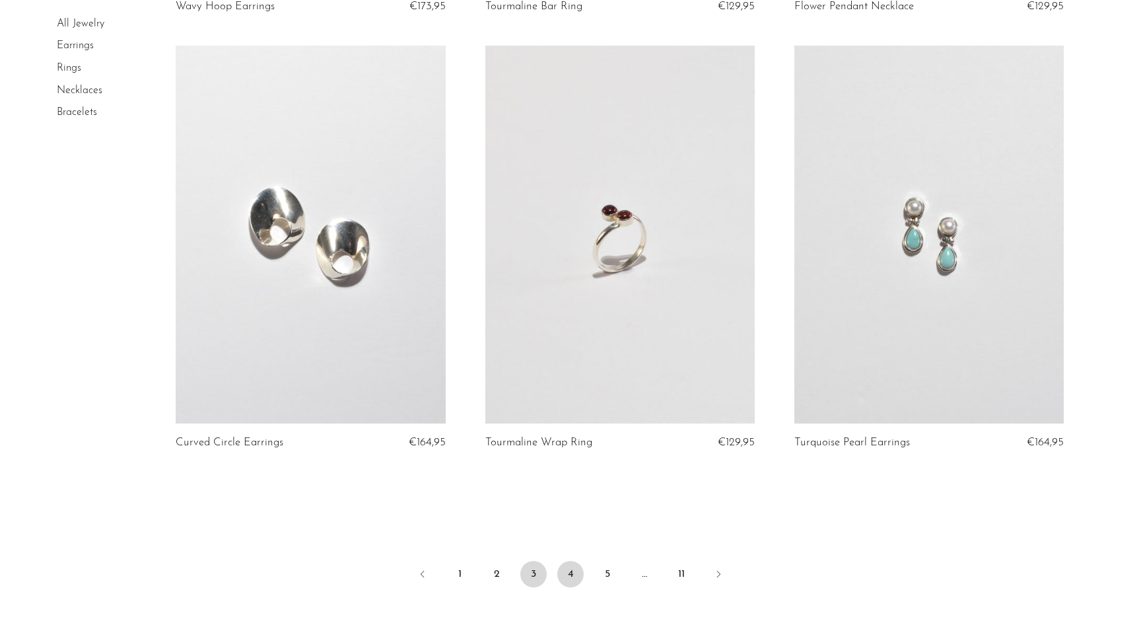
click at [567, 572] on link "4" at bounding box center [570, 574] width 26 height 26
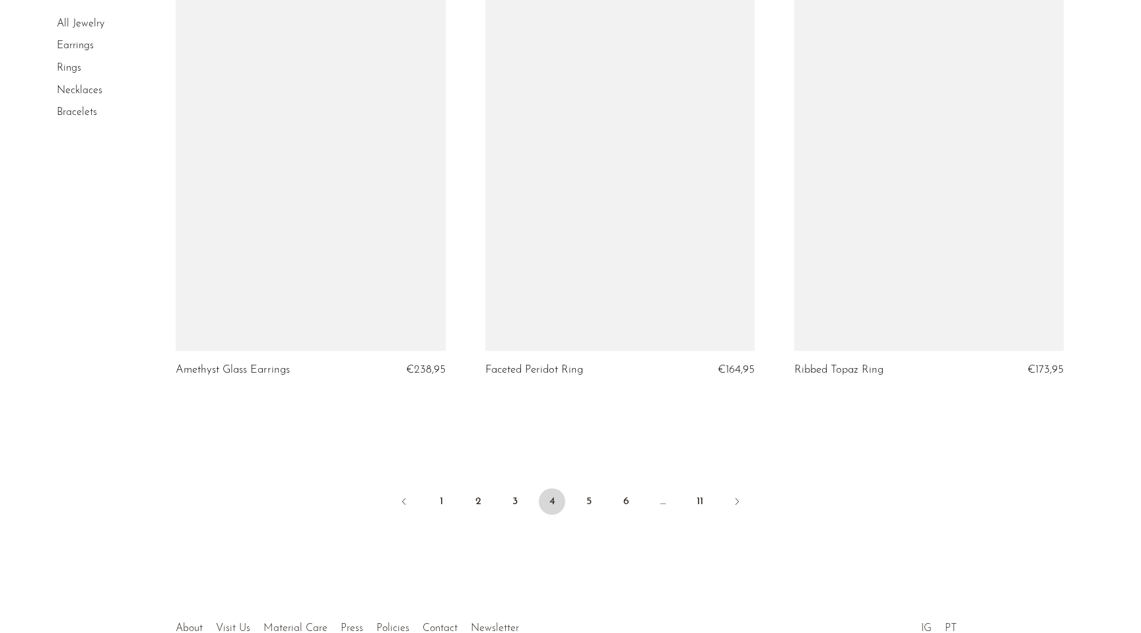
scroll to position [4978, 0]
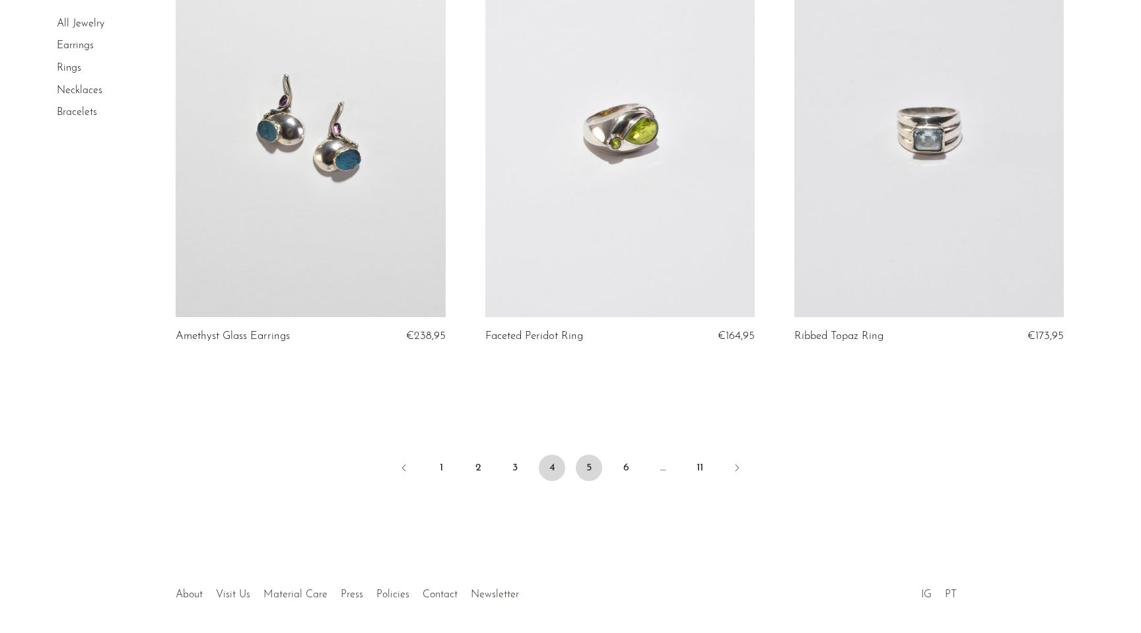
click at [590, 471] on link "5" at bounding box center [589, 467] width 26 height 26
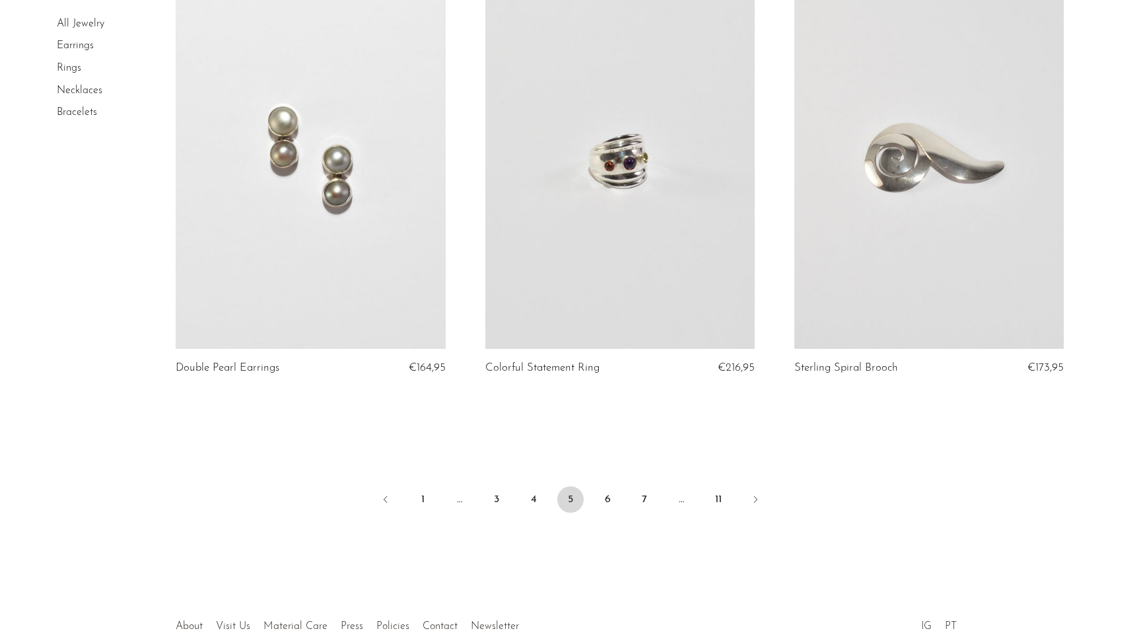
scroll to position [5028, 0]
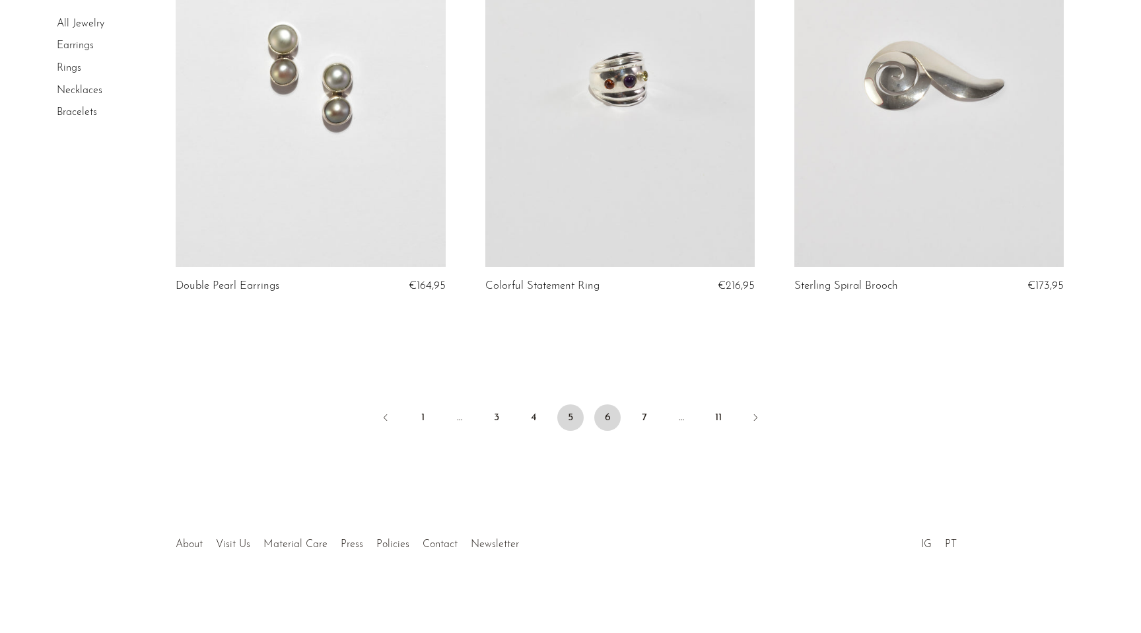
click at [604, 419] on link "6" at bounding box center [607, 417] width 26 height 26
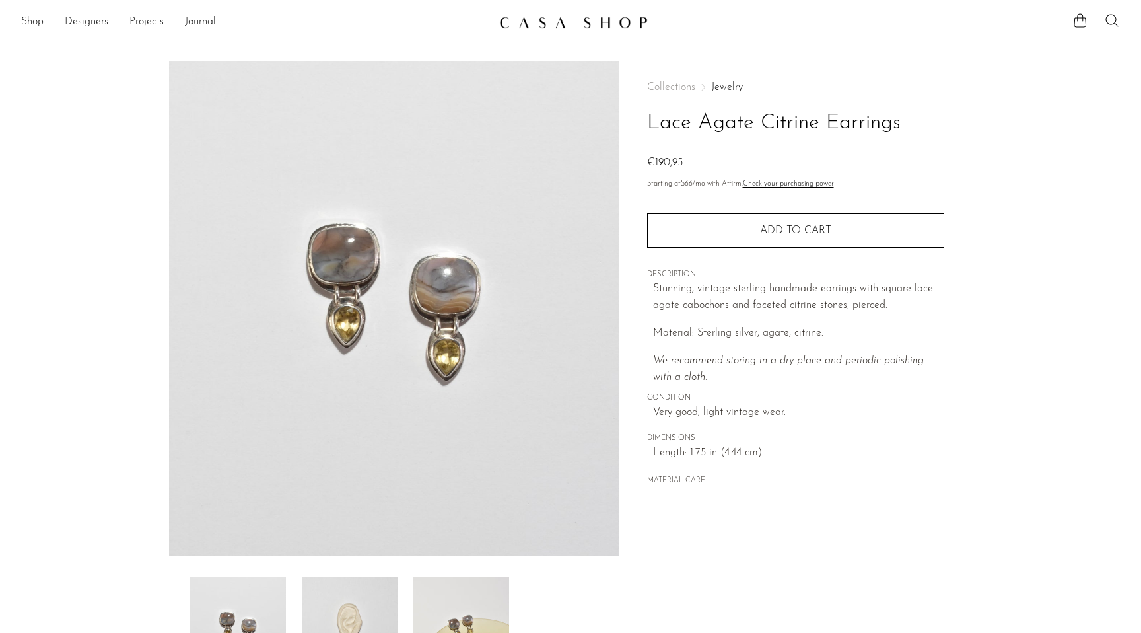
scroll to position [5, 0]
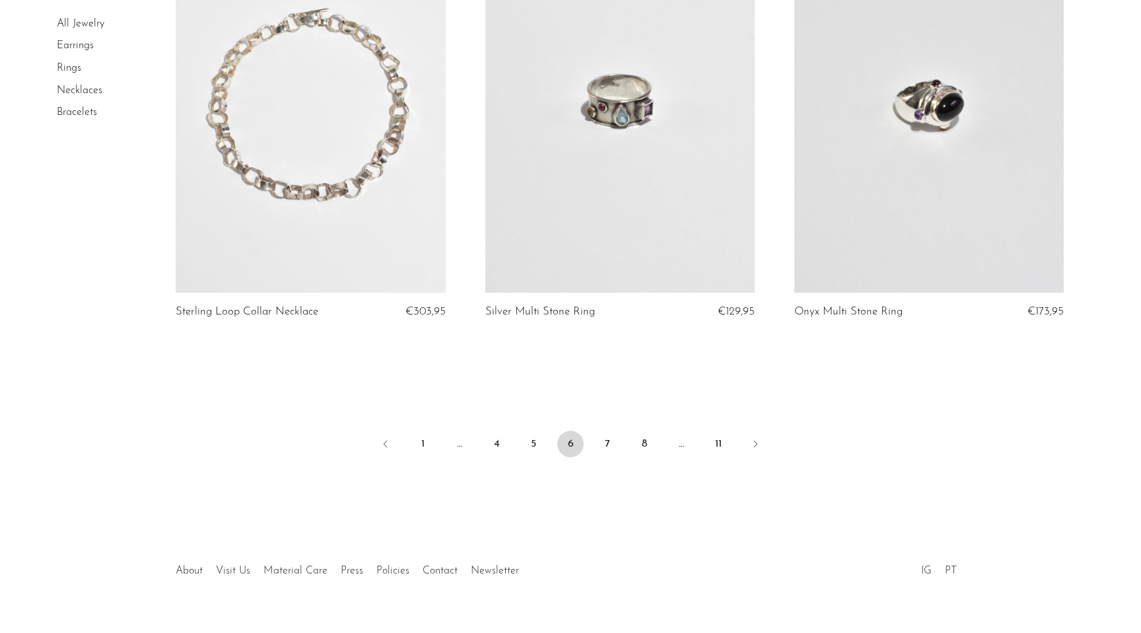
scroll to position [5024, 0]
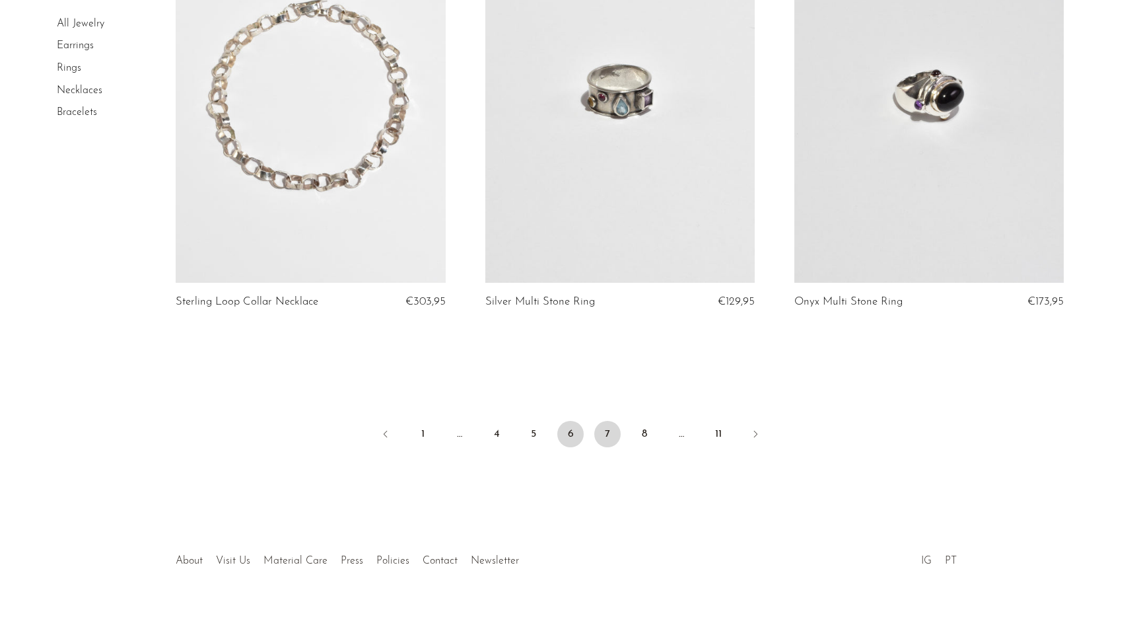
click at [604, 427] on link "7" at bounding box center [607, 434] width 26 height 26
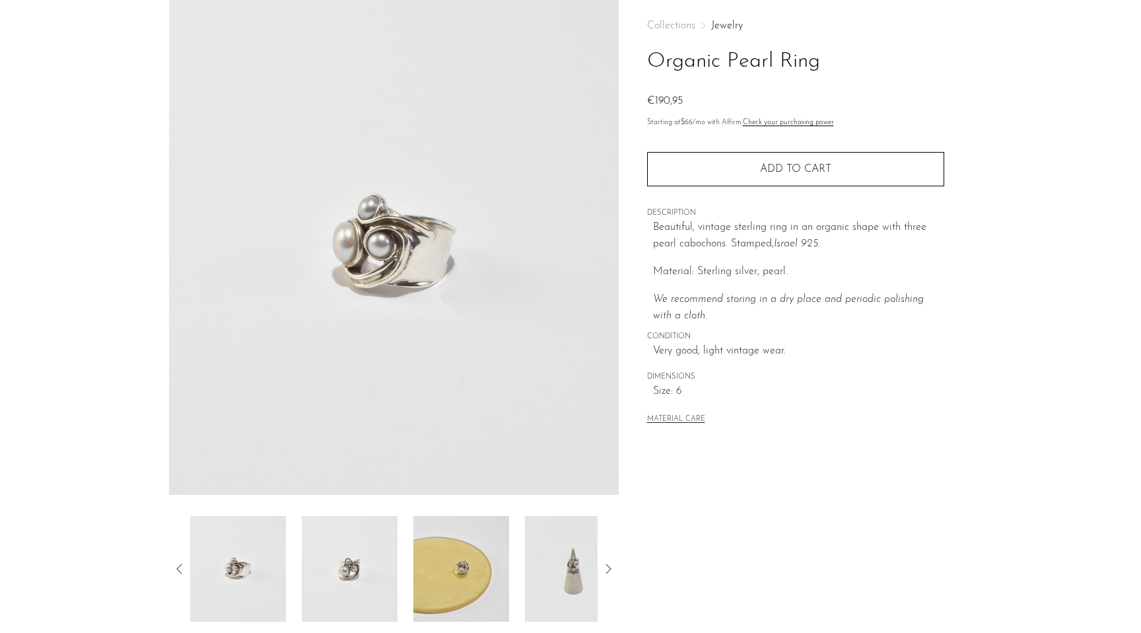
scroll to position [110, 0]
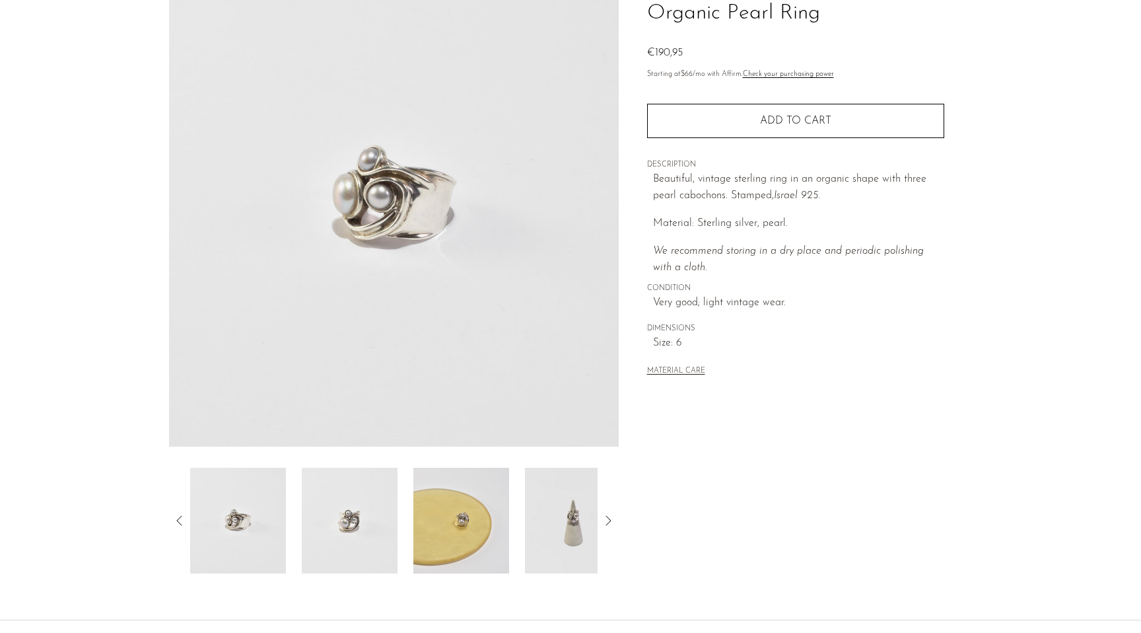
click at [471, 499] on img at bounding box center [461, 521] width 96 height 106
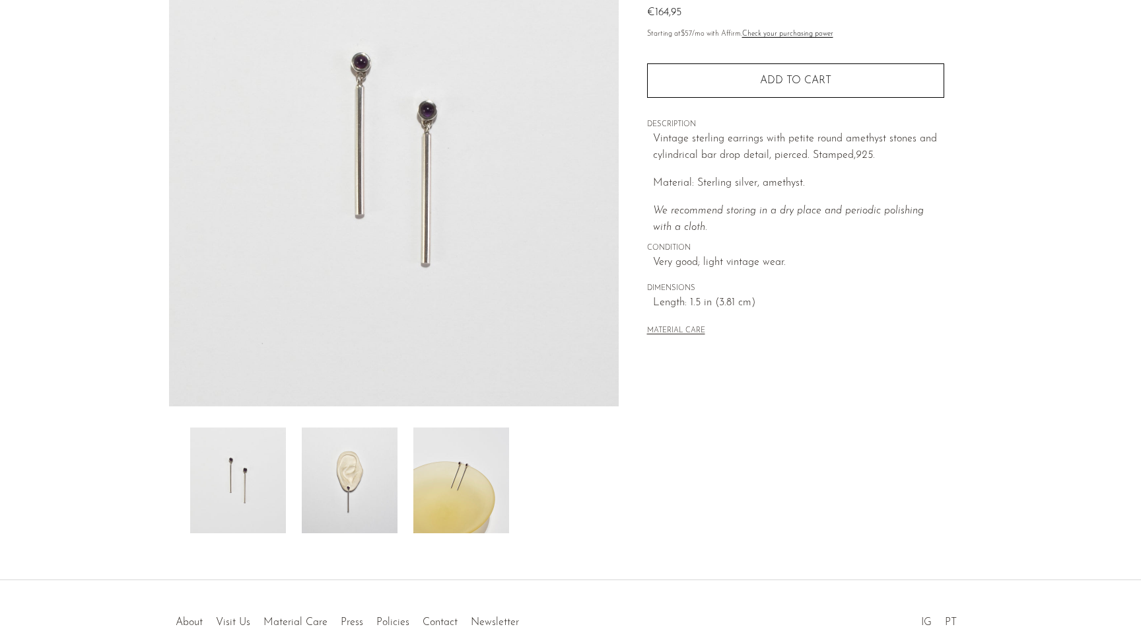
scroll to position [170, 0]
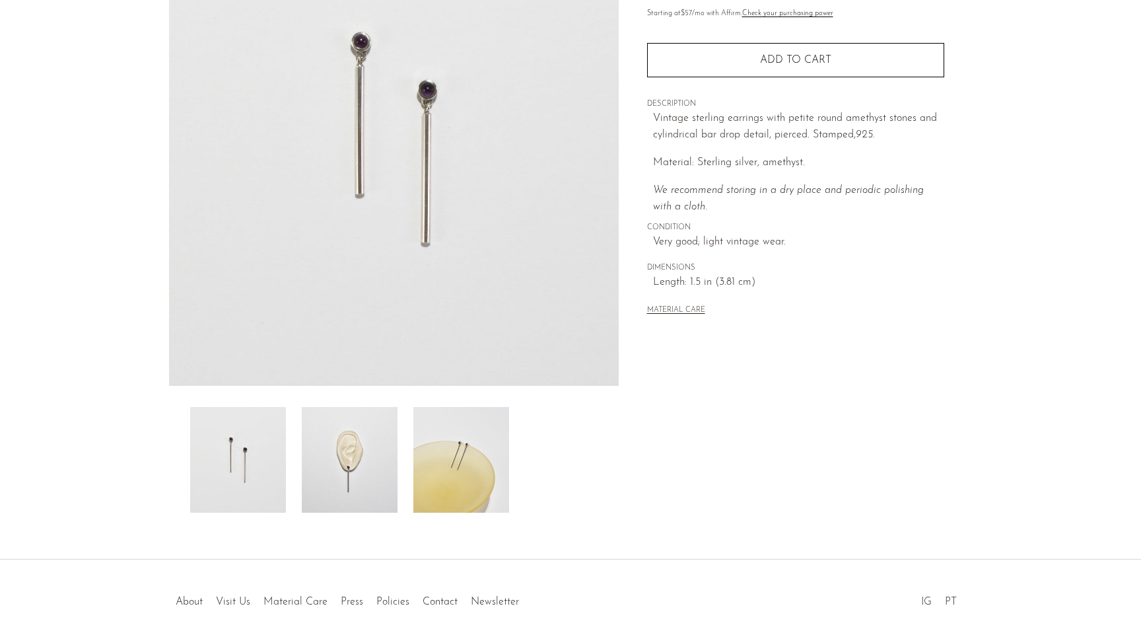
click at [351, 428] on img at bounding box center [350, 460] width 96 height 106
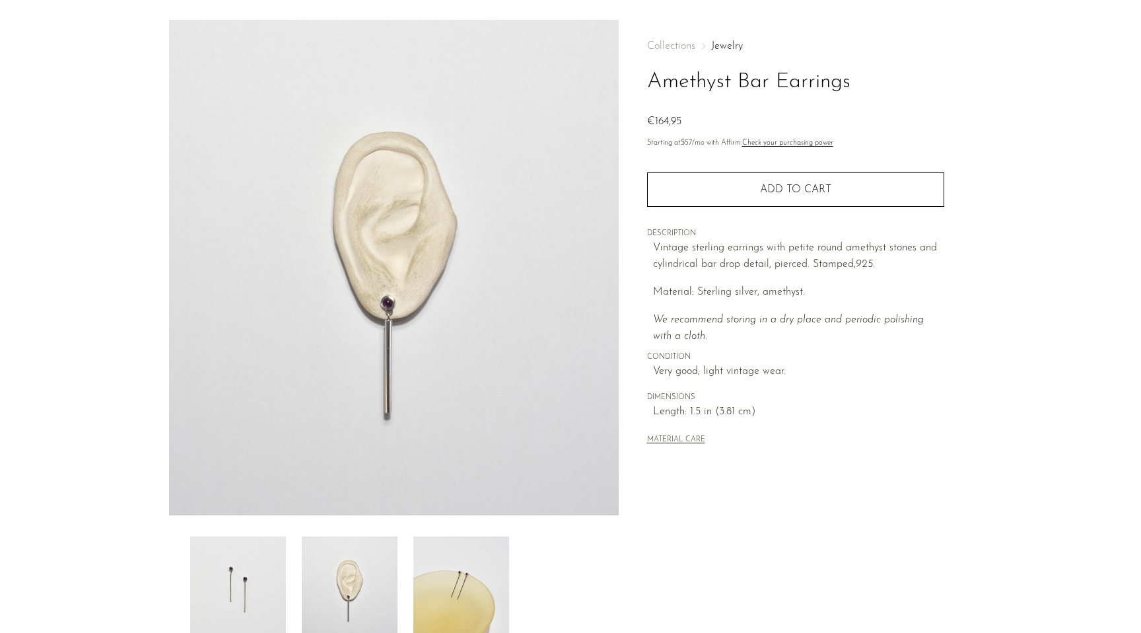
scroll to position [0, 0]
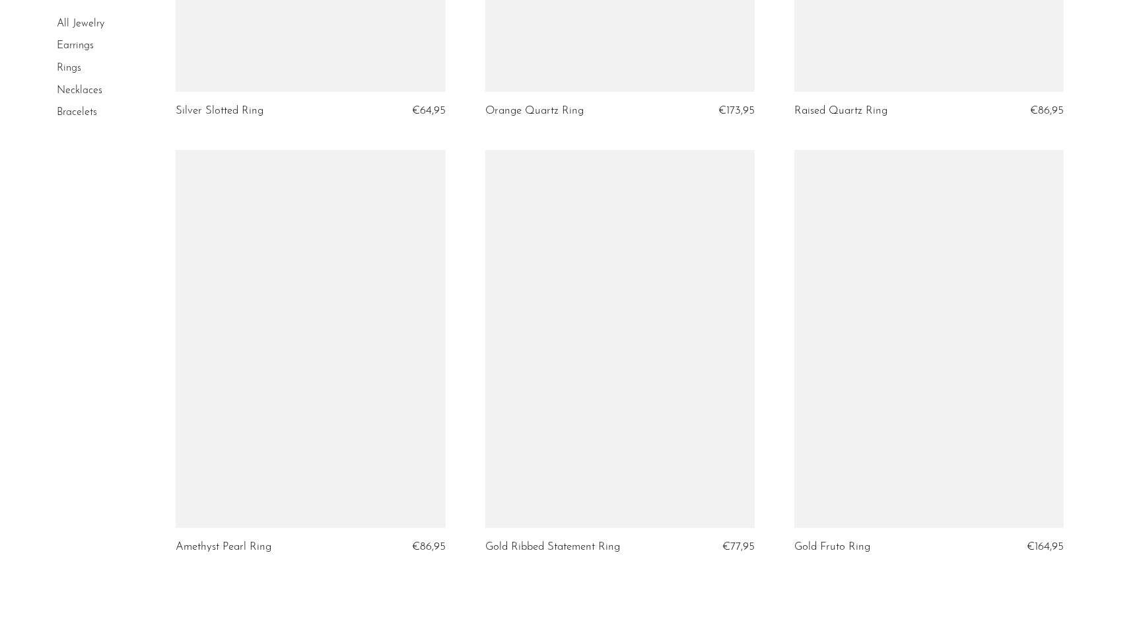
scroll to position [5028, 0]
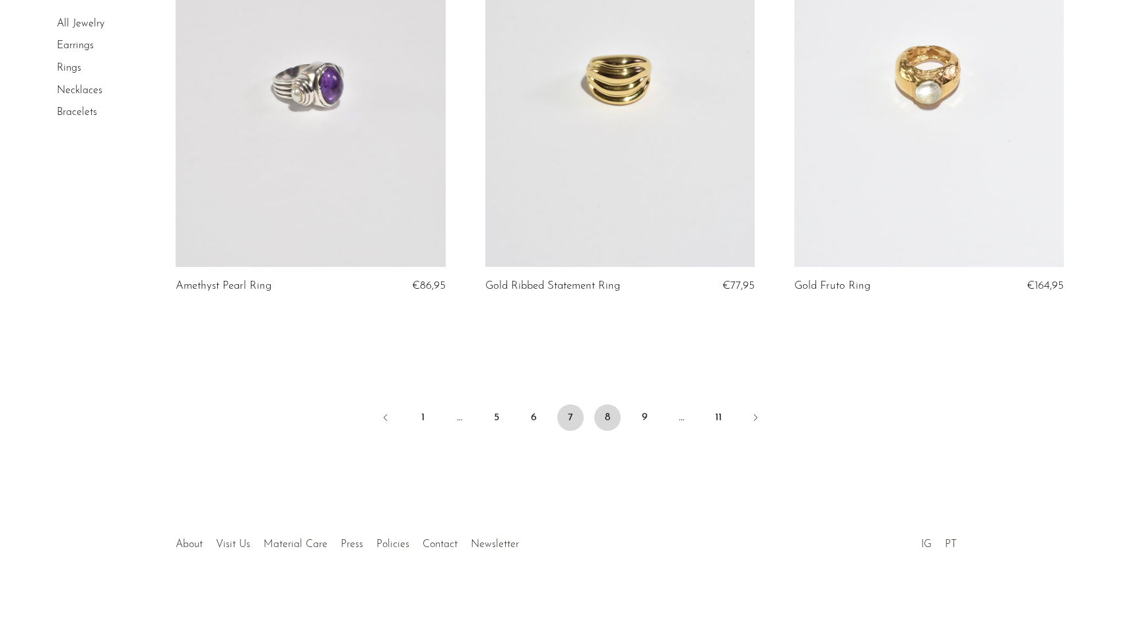
click at [607, 418] on link "8" at bounding box center [607, 417] width 26 height 26
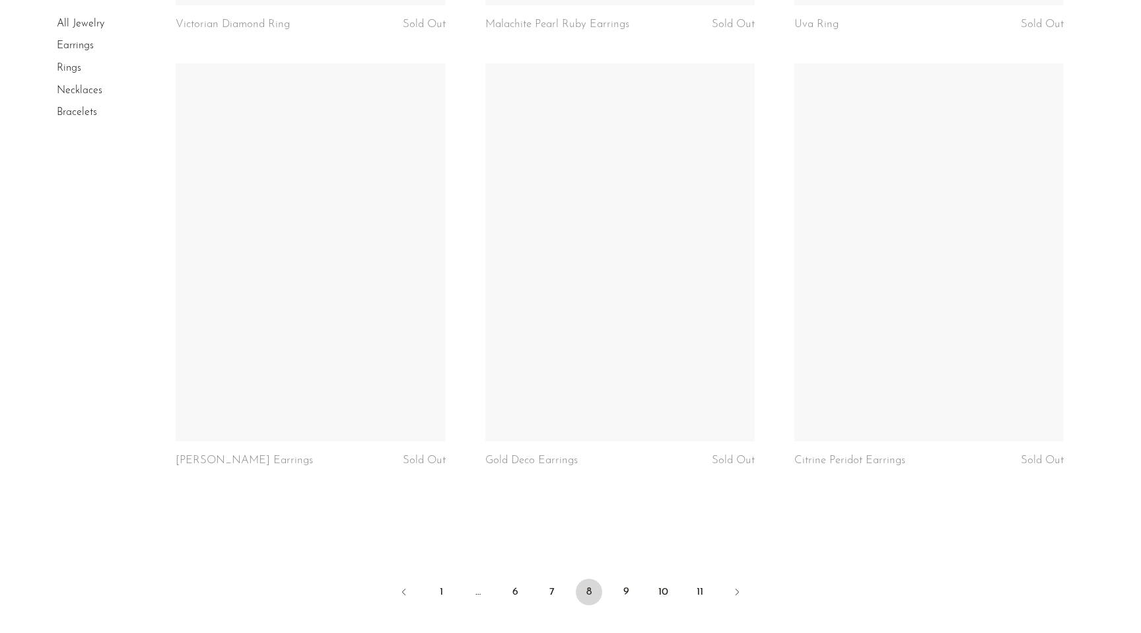
scroll to position [4978, 0]
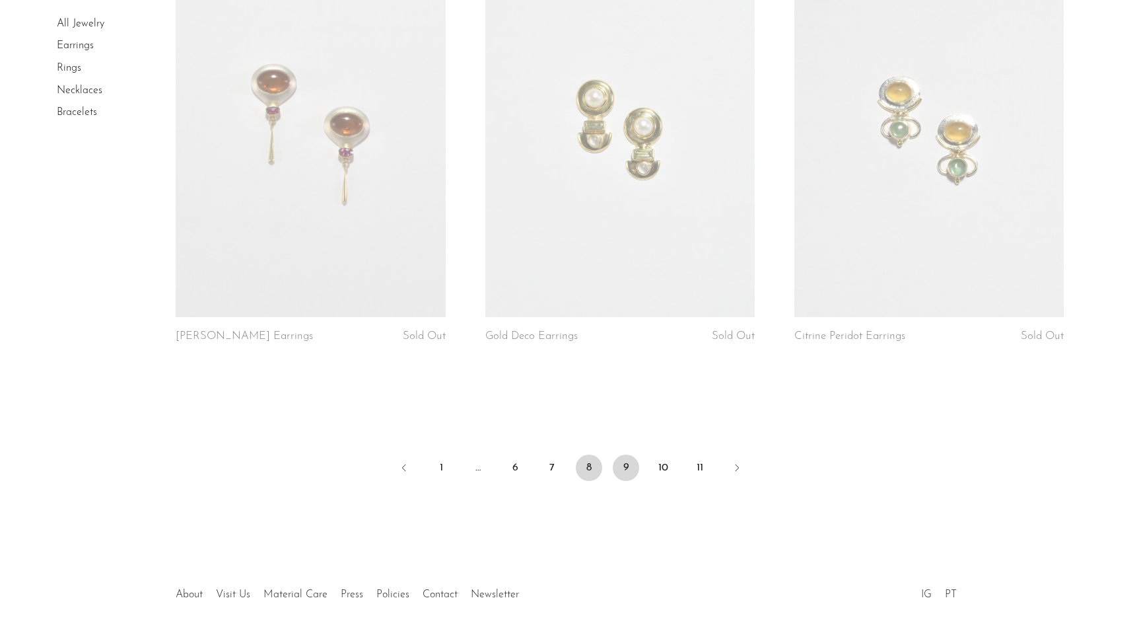
click at [627, 472] on link "9" at bounding box center [626, 467] width 26 height 26
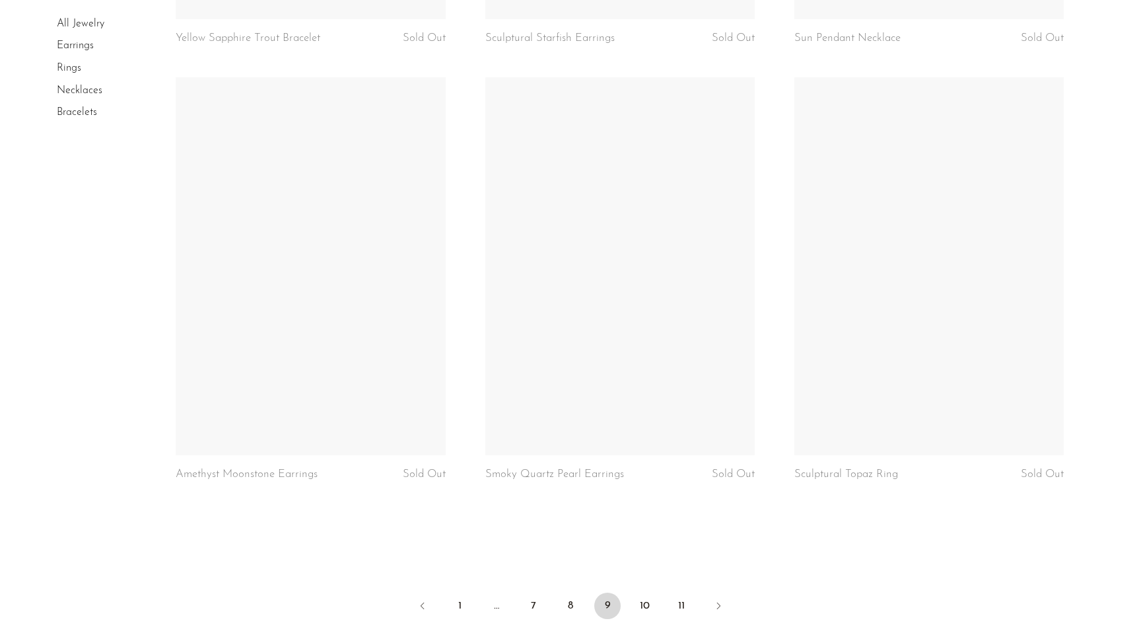
scroll to position [4844, 0]
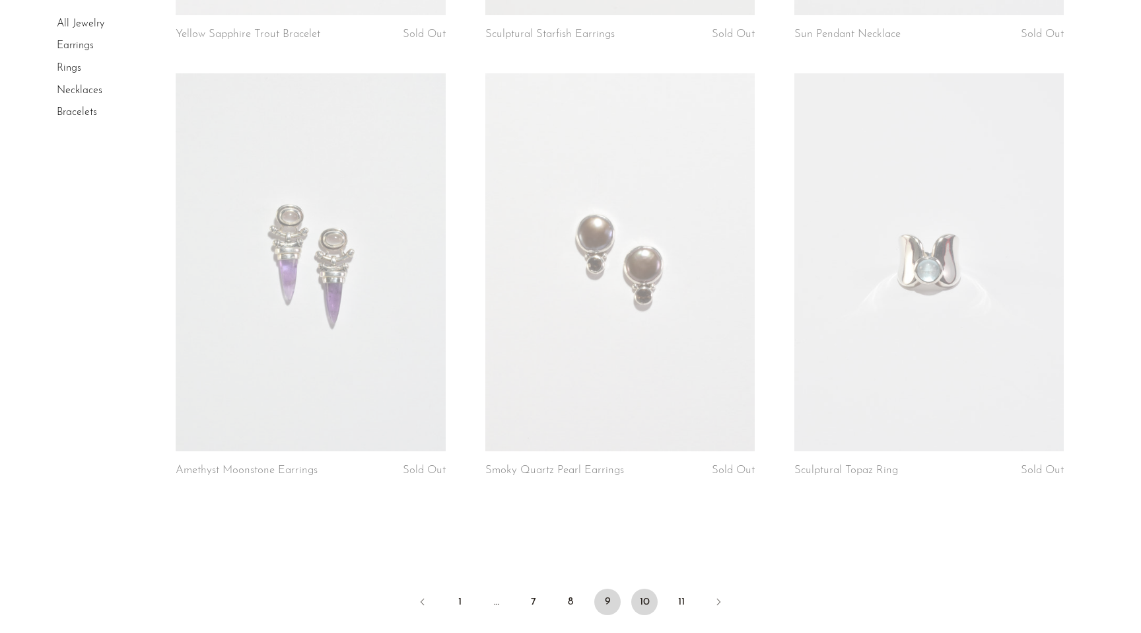
click at [643, 601] on link "10" at bounding box center [644, 602] width 26 height 26
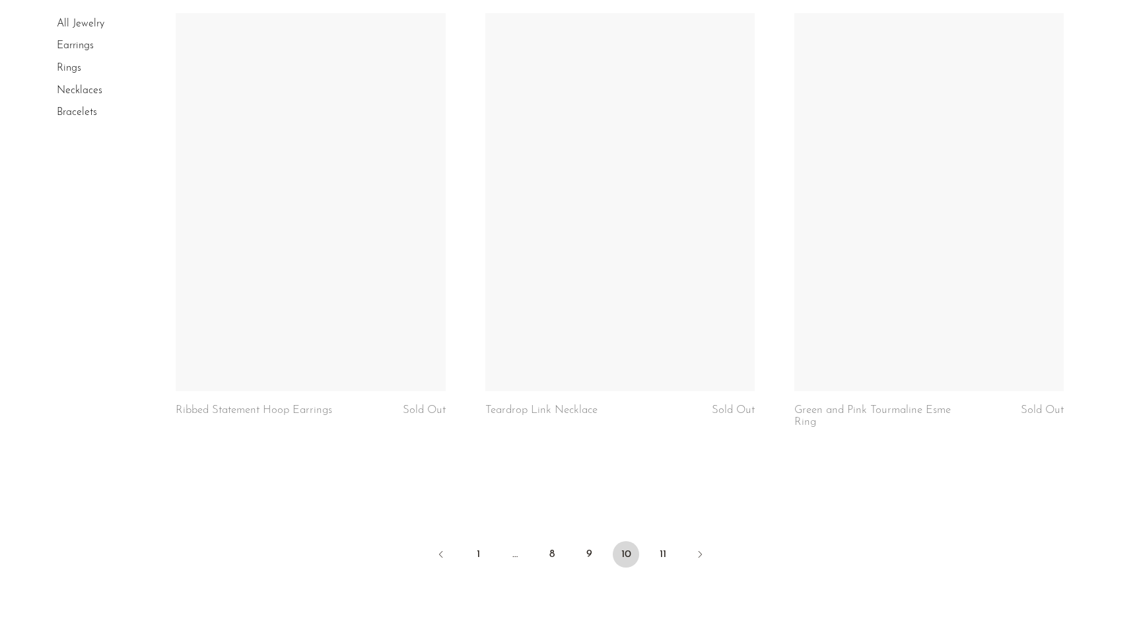
scroll to position [4918, 0]
